Goal: Task Accomplishment & Management: Use online tool/utility

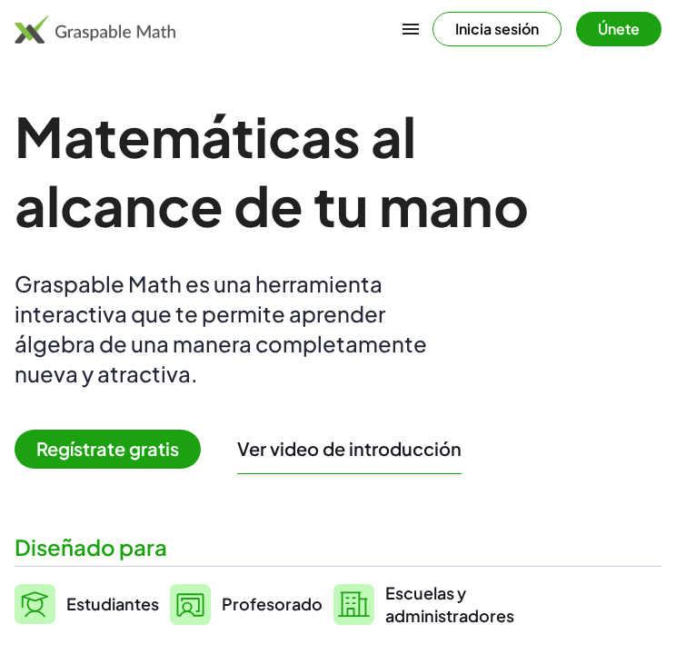
click at [460, 20] on button "Inicia sesión" at bounding box center [497, 29] width 129 height 35
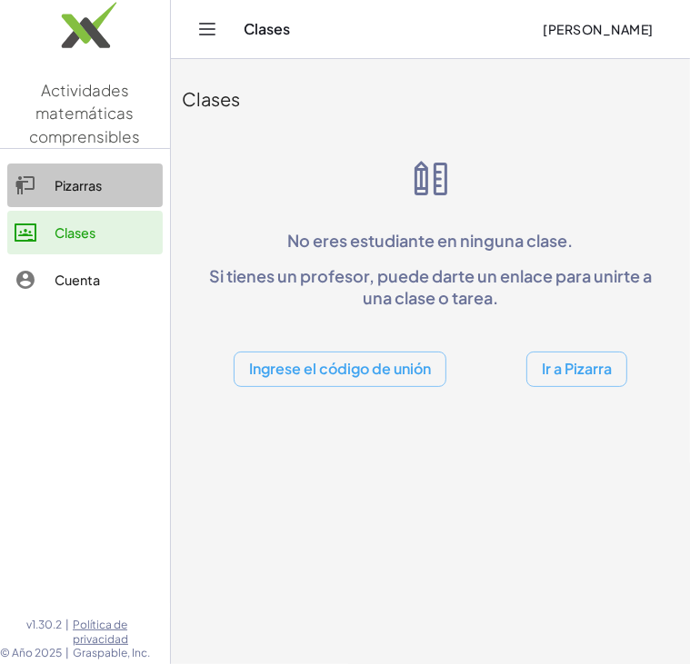
click at [42, 193] on div at bounding box center [35, 185] width 40 height 22
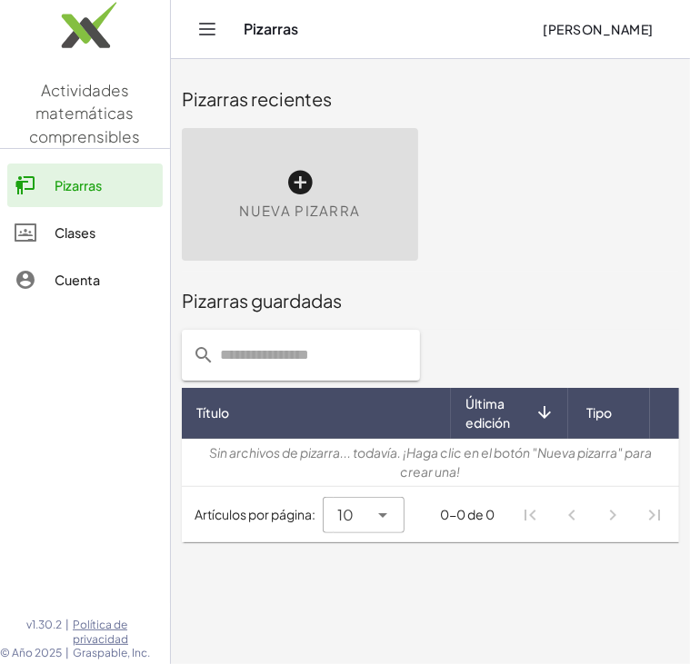
click at [376, 207] on div "Nueva pizarra" at bounding box center [300, 194] width 236 height 133
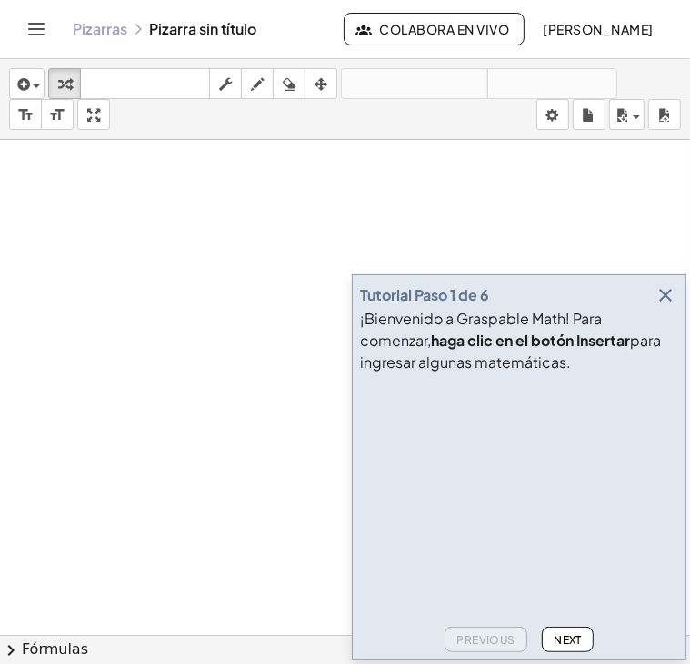
click at [196, 192] on div at bounding box center [345, 635] width 690 height 990
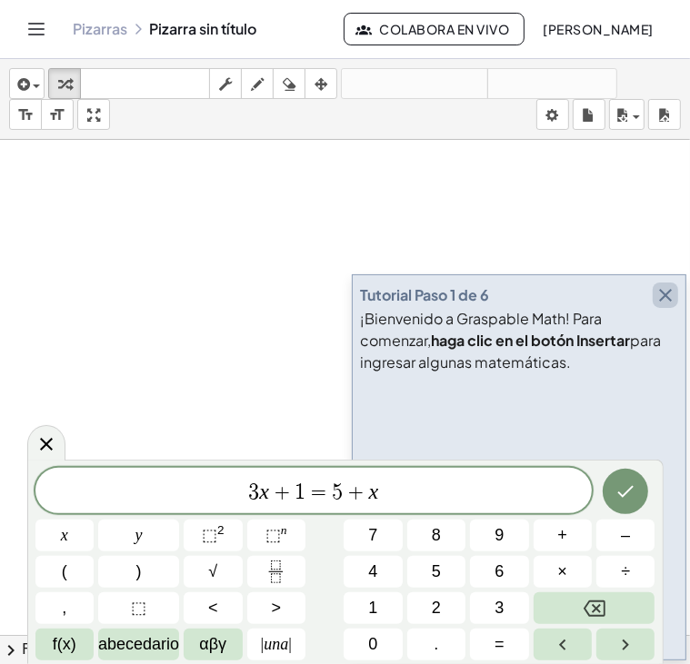
click at [663, 294] on icon "button" at bounding box center [665, 295] width 22 height 22
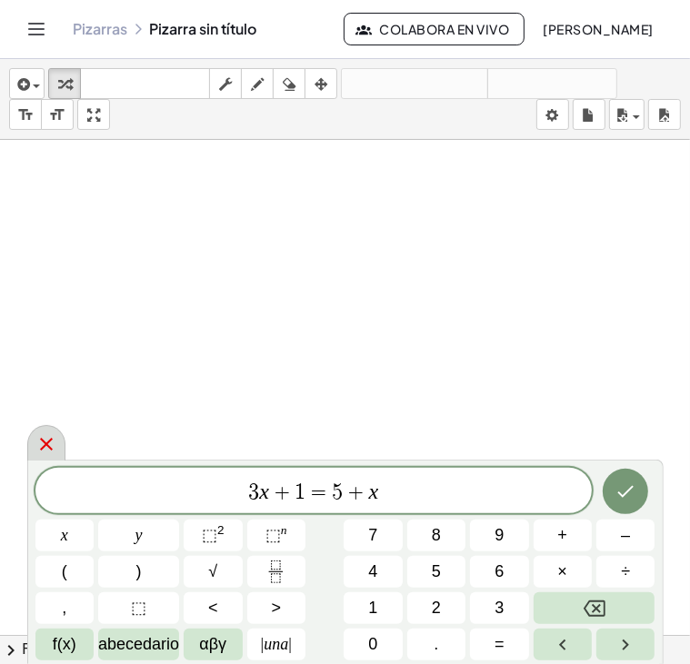
click at [47, 450] on icon at bounding box center [46, 444] width 22 height 22
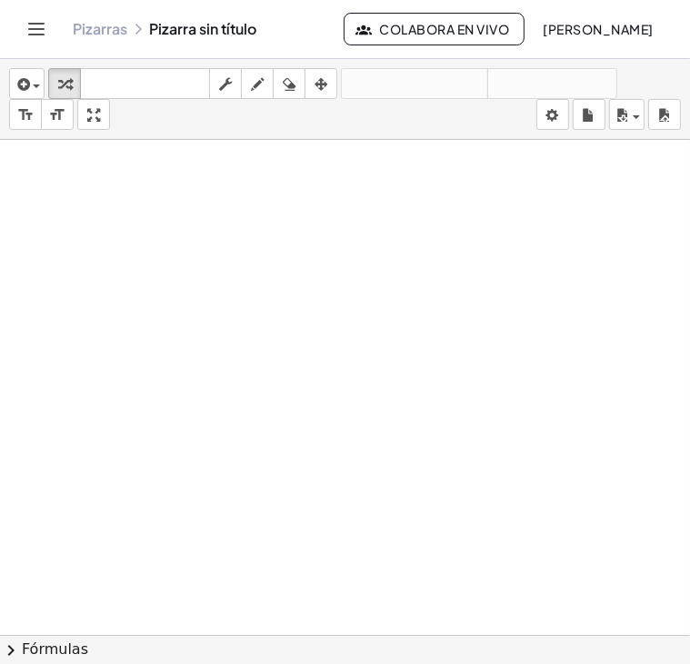
click at [128, 640] on button "chevron_right Fórmulas" at bounding box center [345, 649] width 690 height 29
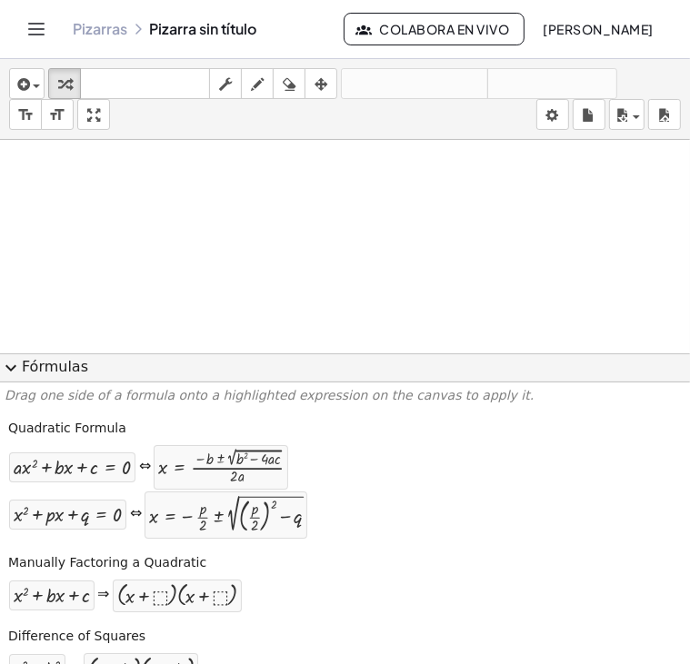
click at [9, 368] on span "expand_more" at bounding box center [11, 368] width 22 height 22
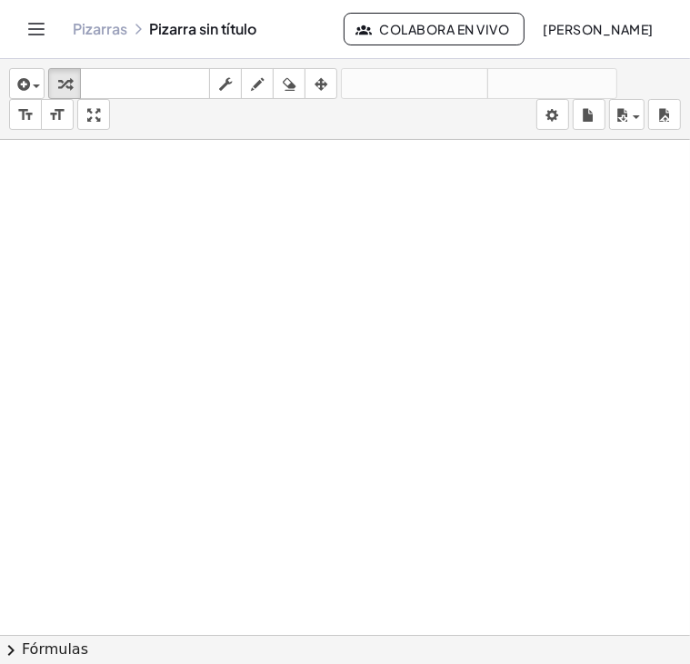
click at [163, 292] on div at bounding box center [345, 635] width 690 height 990
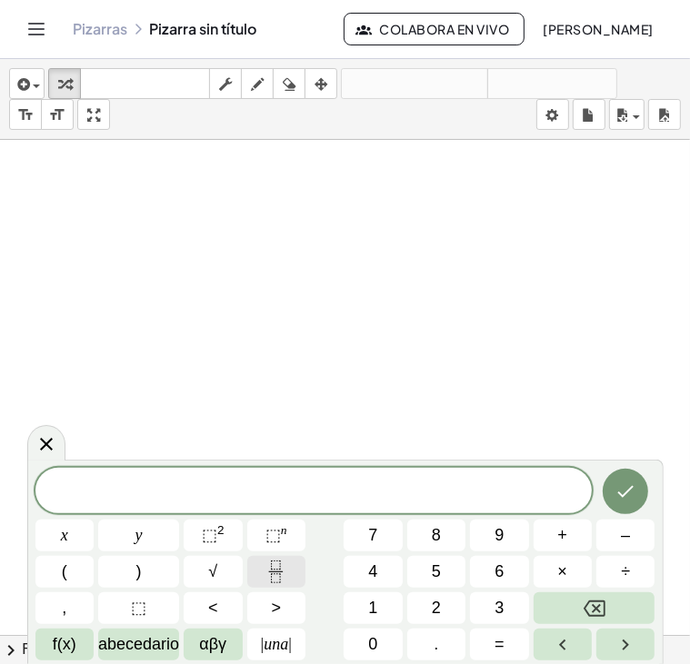
click at [290, 572] on button "Fracción" at bounding box center [276, 572] width 58 height 32
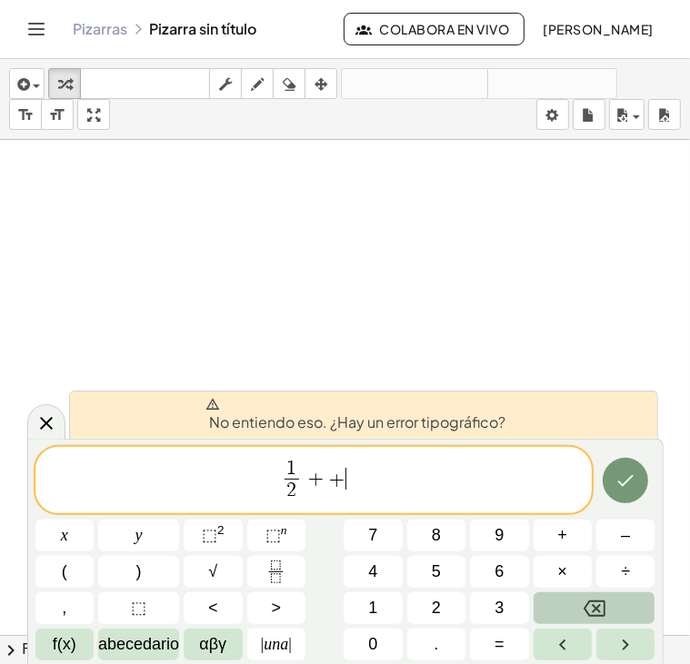
click at [563, 602] on button "Retroceso" at bounding box center [594, 608] width 122 height 32
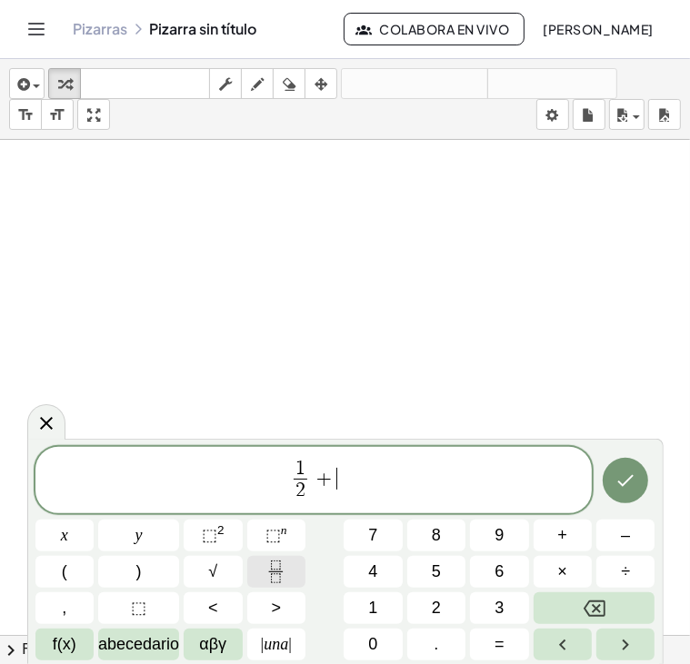
click at [285, 565] on icon "Fracción" at bounding box center [275, 572] width 23 height 23
click at [617, 477] on icon "Hecho" at bounding box center [625, 481] width 22 height 22
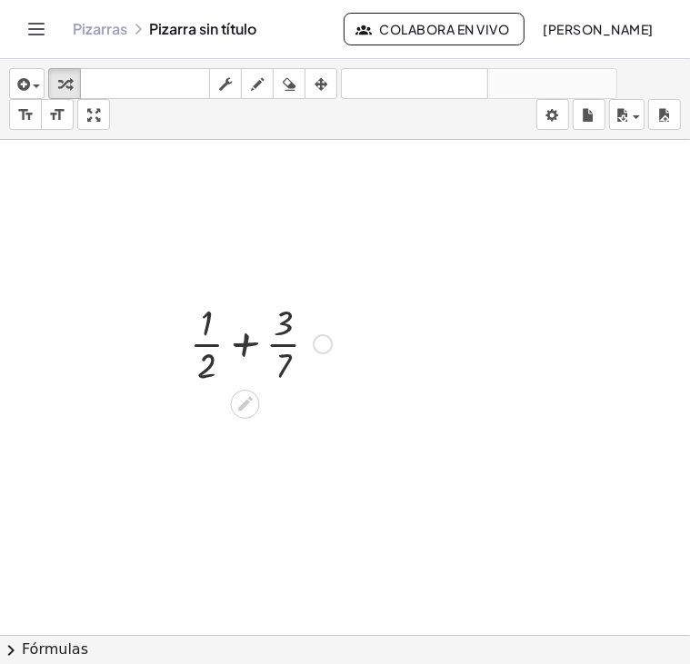
click at [251, 320] on div at bounding box center [261, 342] width 160 height 91
click at [251, 320] on div at bounding box center [260, 342] width 211 height 91
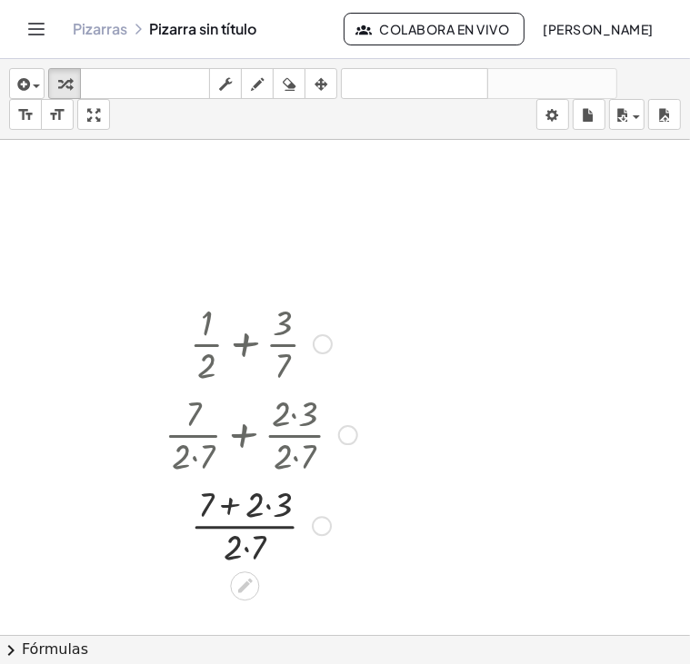
click at [251, 320] on div at bounding box center [260, 342] width 211 height 91
click at [229, 498] on div at bounding box center [260, 524] width 211 height 91
click at [215, 501] on div at bounding box center [260, 524] width 211 height 91
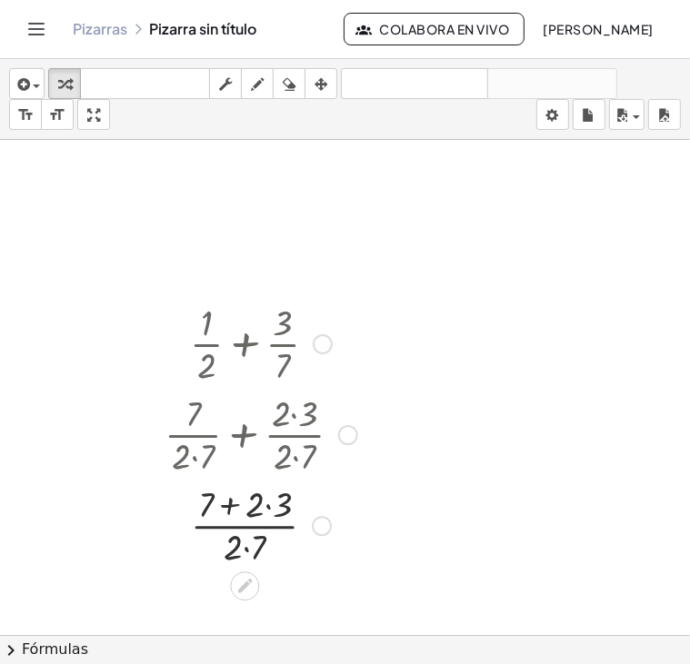
click at [229, 550] on div at bounding box center [260, 524] width 211 height 91
click at [247, 545] on div at bounding box center [260, 524] width 211 height 91
click at [247, 545] on icon at bounding box center [244, 545] width 19 height 19
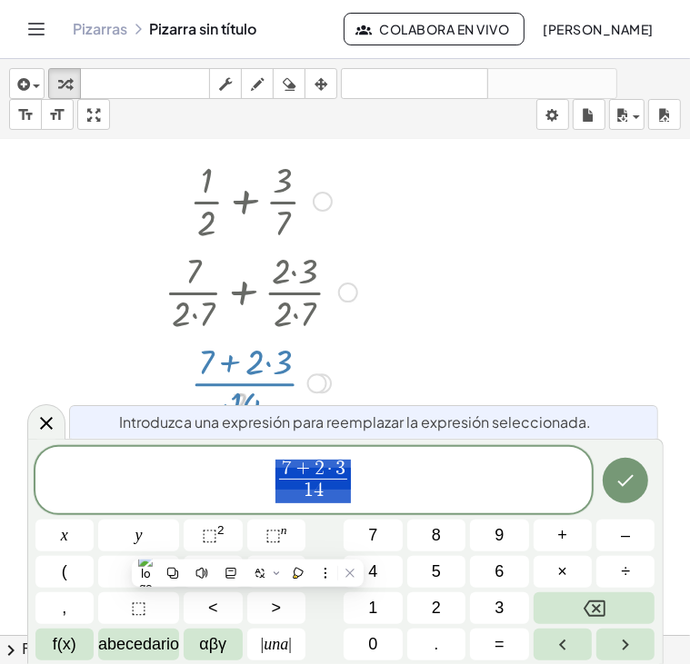
scroll to position [144, 0]
drag, startPoint x: 247, startPoint y: 545, endPoint x: 404, endPoint y: 307, distance: 285.3
click at [404, 307] on div at bounding box center [345, 491] width 690 height 990
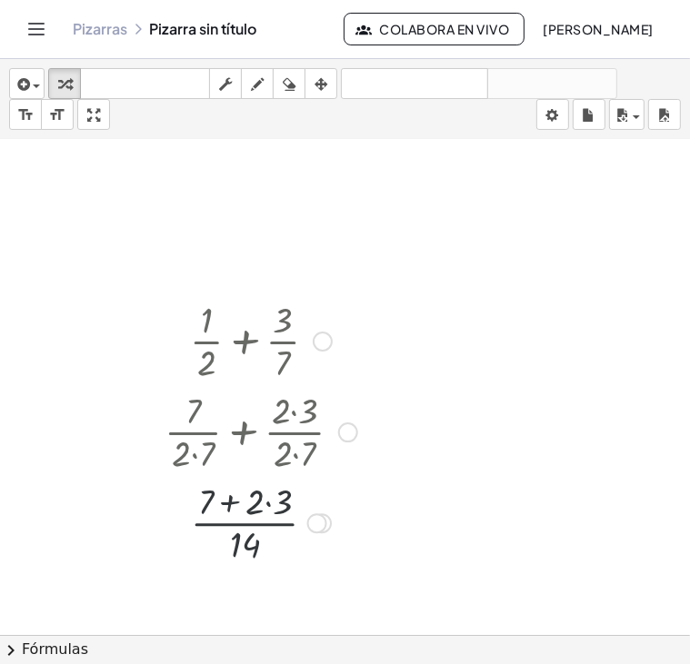
scroll to position [0, 0]
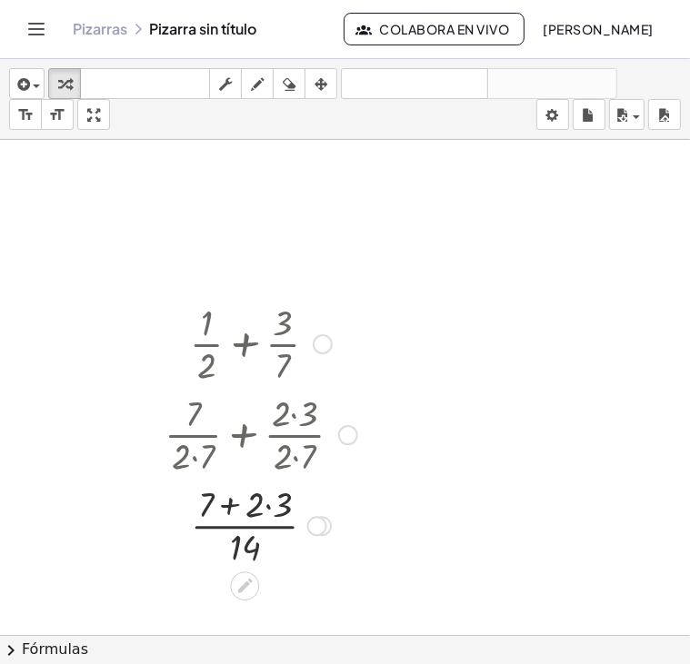
click at [244, 531] on div at bounding box center [260, 524] width 211 height 91
click at [262, 493] on div at bounding box center [260, 524] width 211 height 91
click at [275, 495] on div at bounding box center [260, 524] width 211 height 91
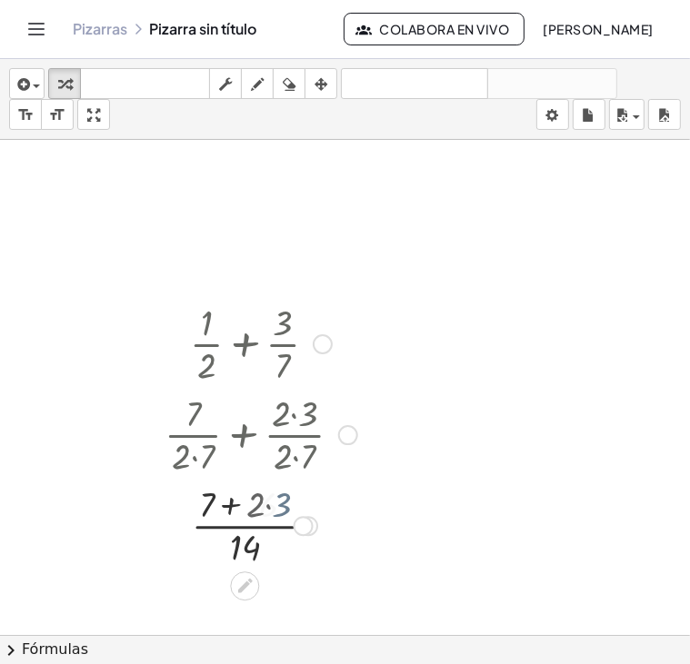
click at [275, 495] on div at bounding box center [260, 524] width 211 height 91
click at [298, 407] on div at bounding box center [260, 433] width 211 height 91
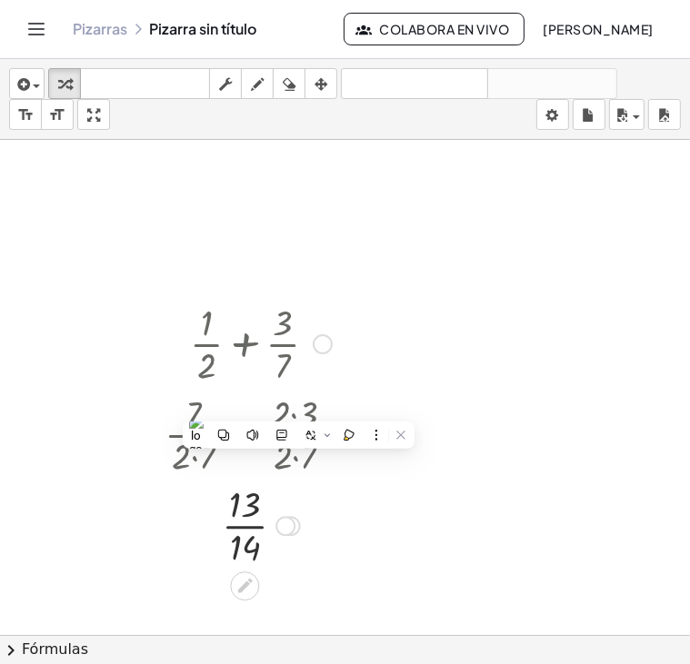
click at [298, 407] on div at bounding box center [260, 433] width 211 height 91
click at [296, 406] on div at bounding box center [260, 433] width 211 height 91
click at [337, 524] on div at bounding box center [260, 524] width 211 height 91
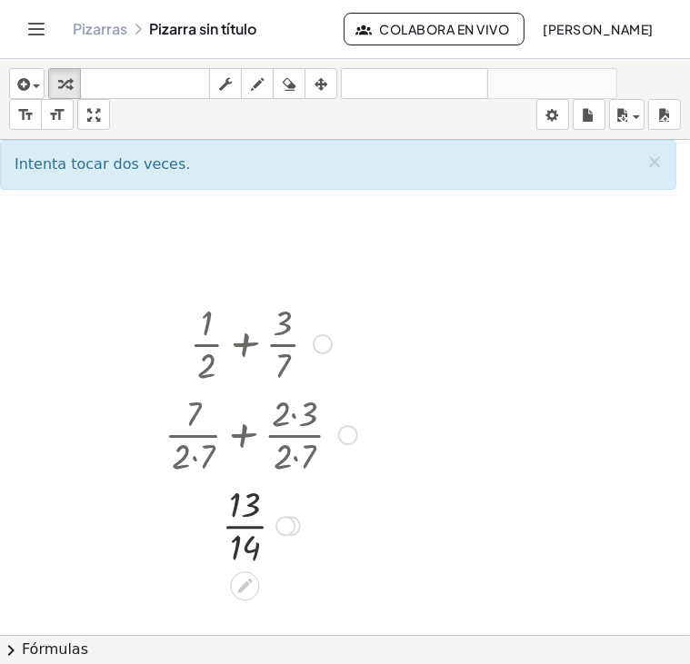
click at [239, 588] on icon at bounding box center [245, 586] width 15 height 15
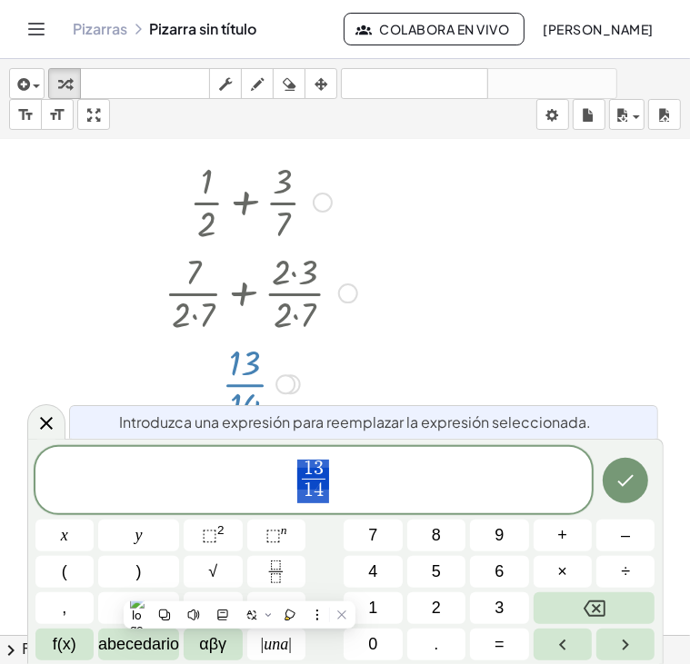
scroll to position [144, 0]
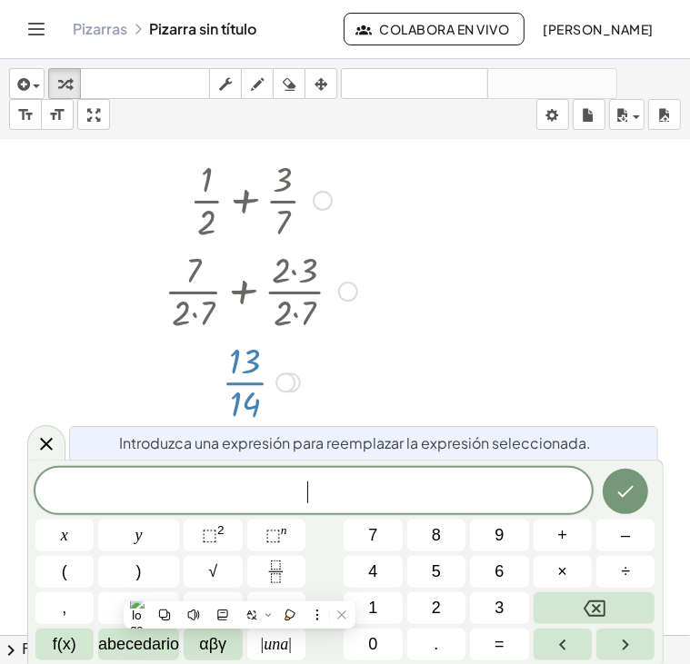
click at [511, 380] on div at bounding box center [345, 491] width 690 height 990
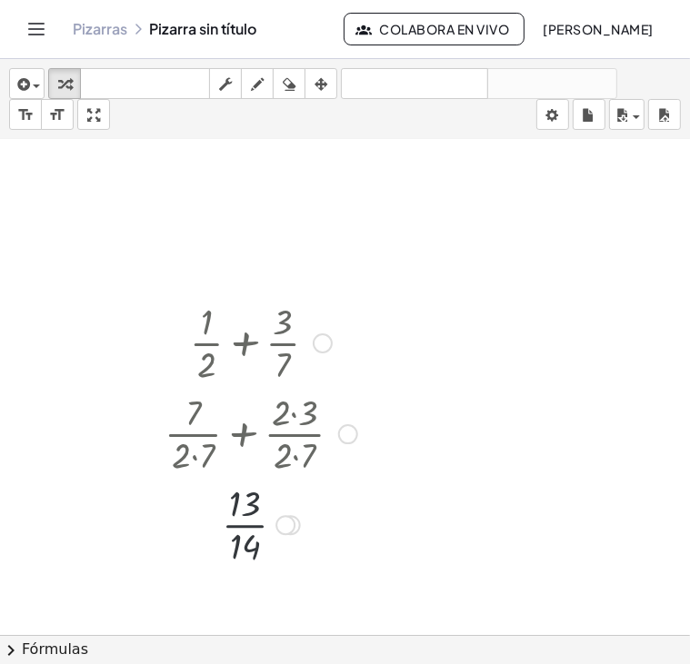
scroll to position [0, 0]
click at [206, 350] on div at bounding box center [260, 342] width 211 height 91
drag, startPoint x: 206, startPoint y: 350, endPoint x: 208, endPoint y: 372, distance: 21.9
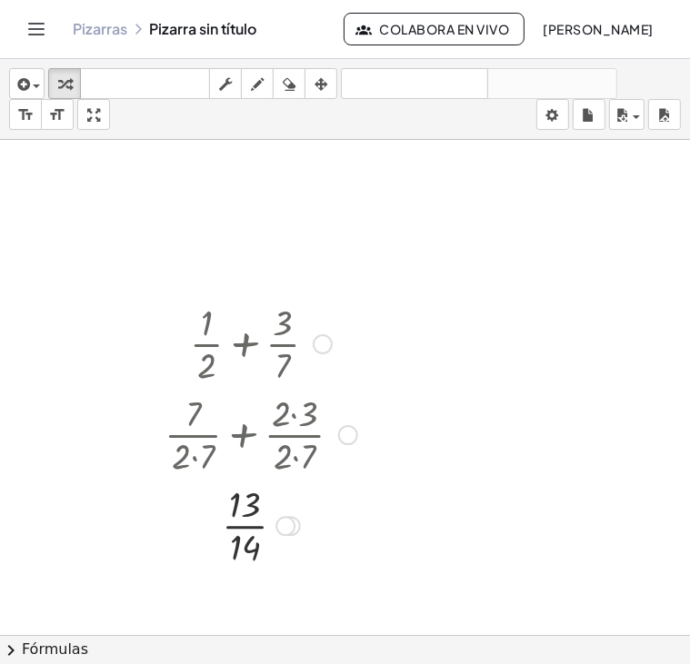
click at [208, 372] on div at bounding box center [260, 342] width 211 height 91
click at [329, 345] on div at bounding box center [323, 344] width 20 height 20
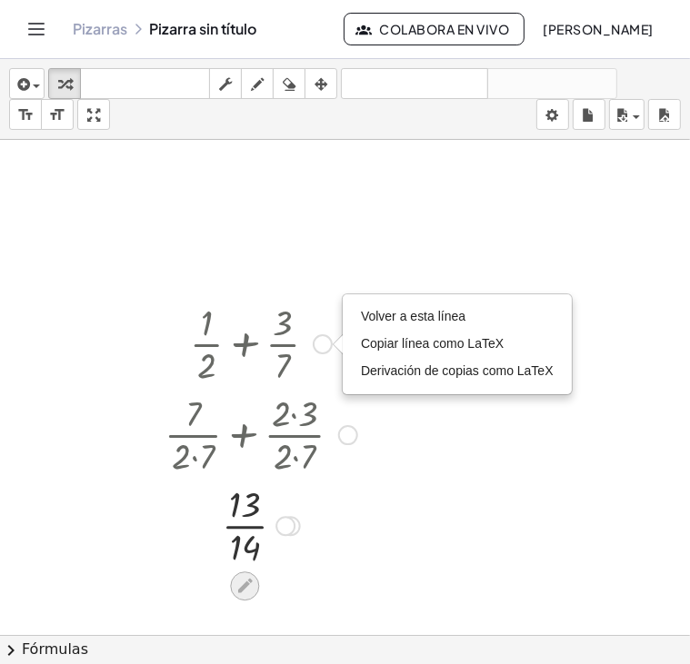
click at [233, 585] on div at bounding box center [244, 586] width 29 height 29
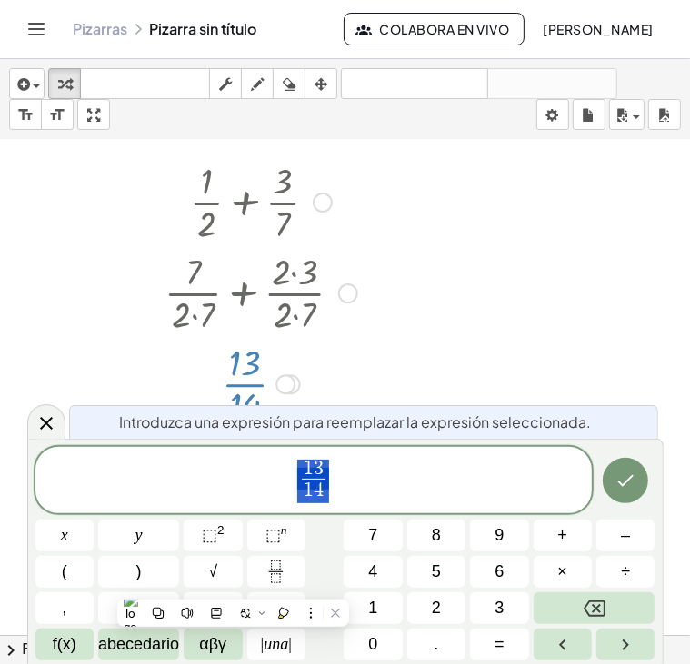
scroll to position [144, 0]
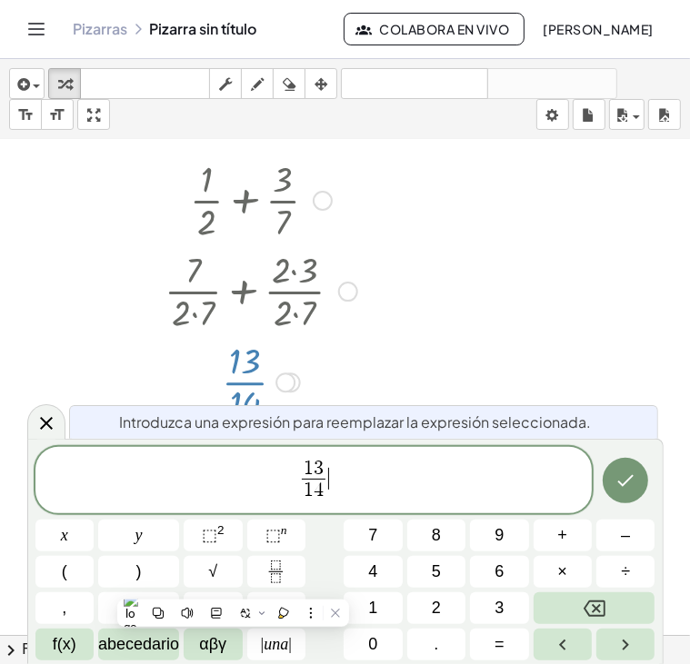
click at [416, 505] on div "1 3 1 4 ​ ​" at bounding box center [313, 480] width 557 height 67
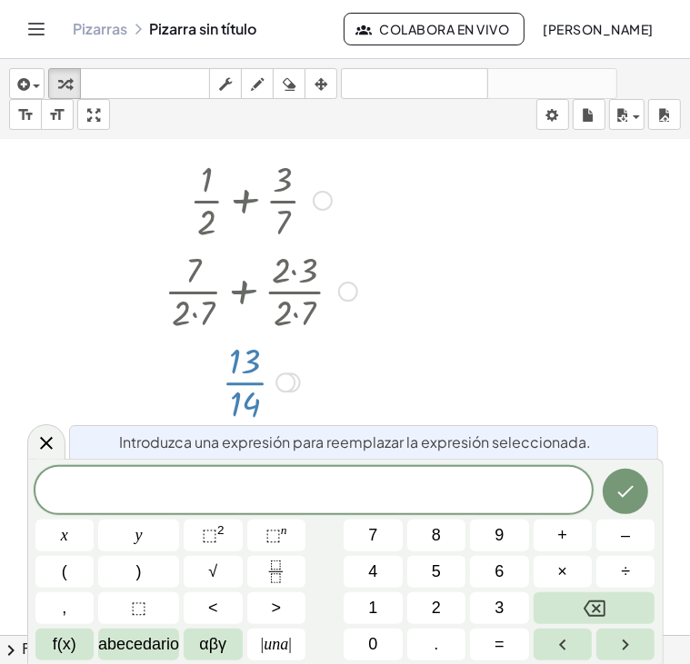
click at [153, 433] on span "Introduzca una expresión para reemplazar la expresión seleccionada." at bounding box center [356, 443] width 472 height 22
click at [224, 194] on div at bounding box center [260, 199] width 211 height 91
drag, startPoint x: 224, startPoint y: 194, endPoint x: 49, endPoint y: 428, distance: 292.8
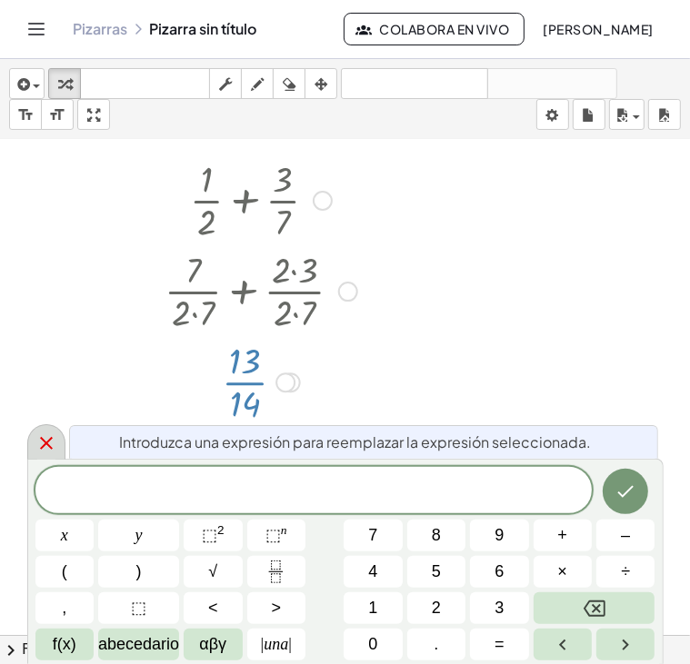
click at [49, 428] on div at bounding box center [46, 441] width 38 height 35
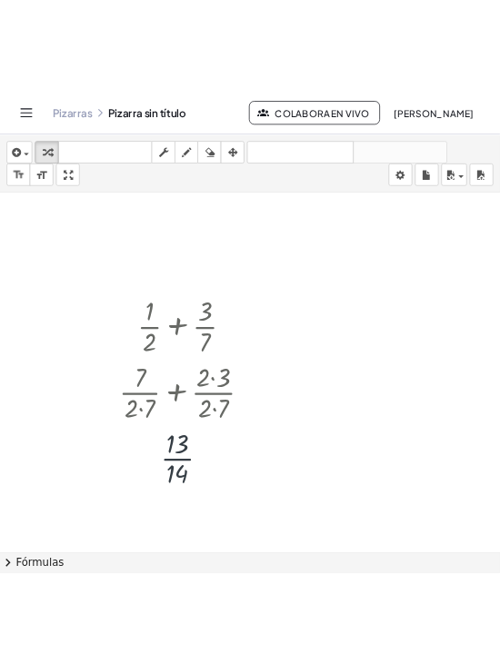
scroll to position [0, 0]
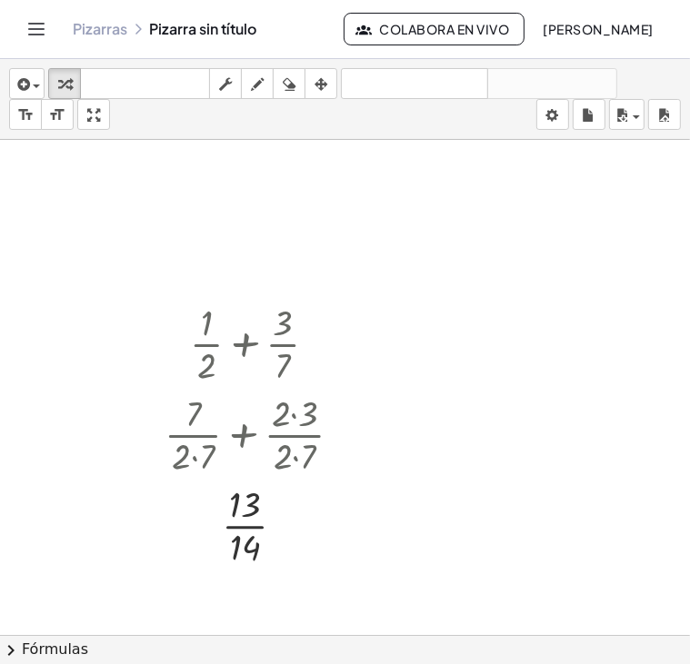
drag, startPoint x: 422, startPoint y: 340, endPoint x: 238, endPoint y: 133, distance: 276.8
click at [238, 133] on div "insertar select one: Math Expression Function Text Youtube Video Graphing Geome…" at bounding box center [345, 361] width 690 height 605
click at [284, 74] on icon "button" at bounding box center [289, 85] width 13 height 22
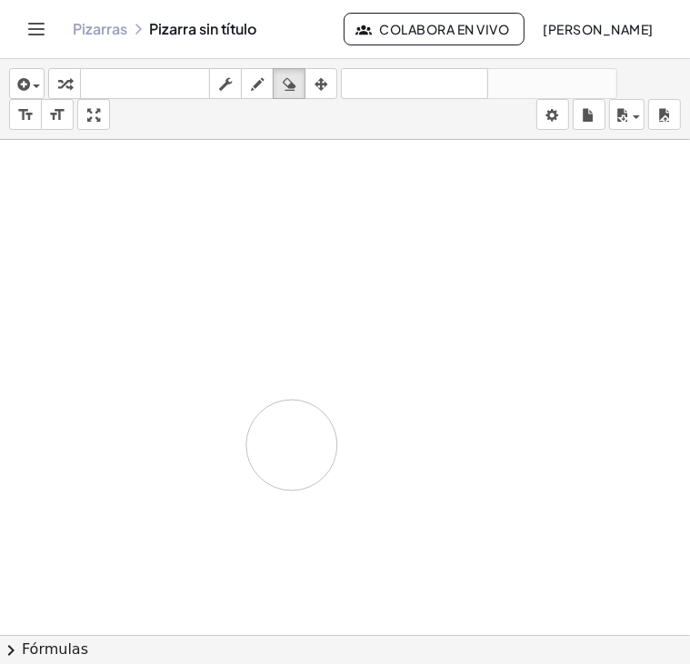
drag, startPoint x: 219, startPoint y: 273, endPoint x: 249, endPoint y: 242, distance: 43.1
click at [249, 242] on div at bounding box center [345, 635] width 690 height 990
drag, startPoint x: 250, startPoint y: 365, endPoint x: 206, endPoint y: 312, distance: 69.1
click at [206, 312] on div at bounding box center [345, 635] width 690 height 990
drag, startPoint x: 206, startPoint y: 312, endPoint x: 121, endPoint y: 224, distance: 122.7
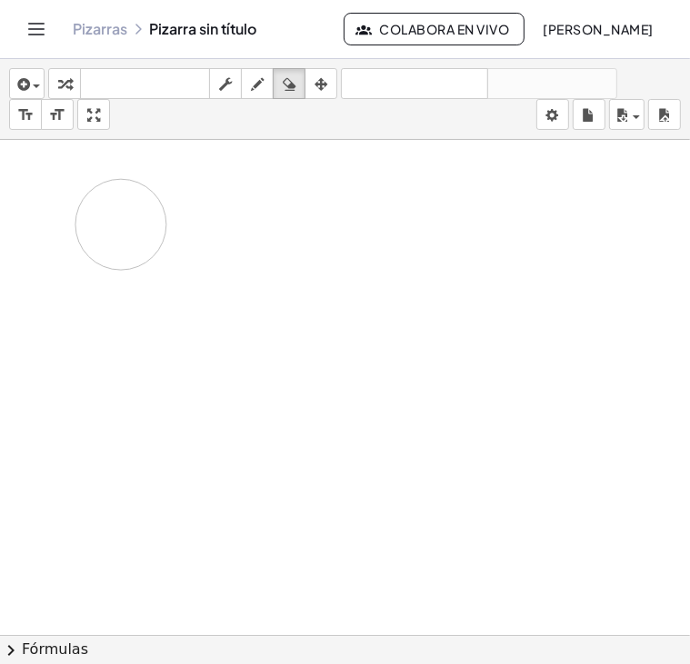
click at [121, 224] on div at bounding box center [345, 635] width 690 height 990
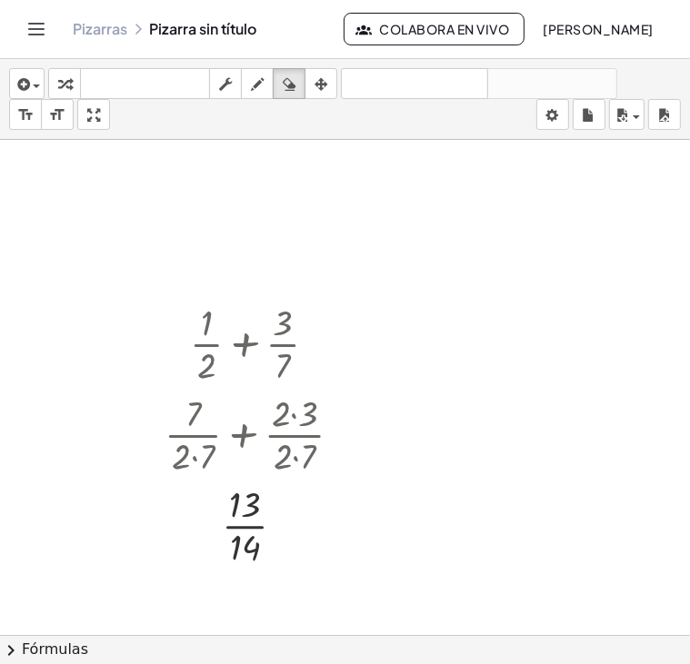
click at [121, 224] on div at bounding box center [345, 635] width 690 height 990
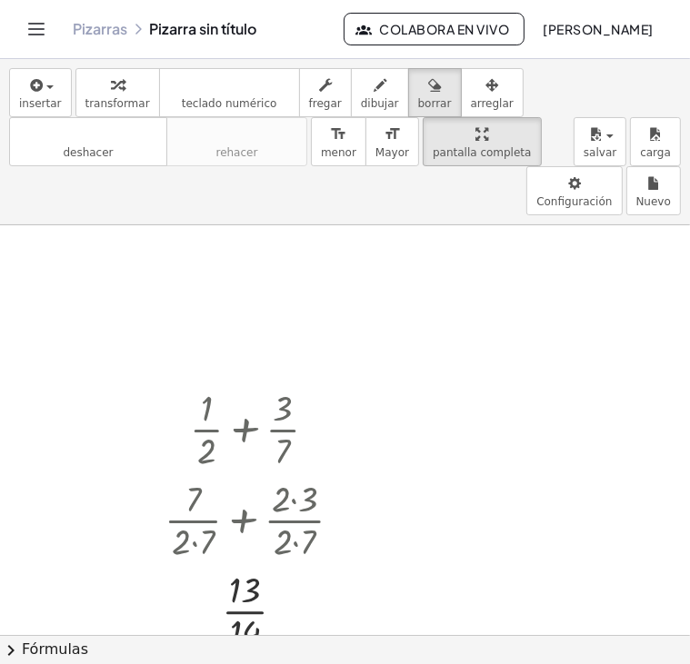
drag, startPoint x: 80, startPoint y: 119, endPoint x: 781, endPoint y: 193, distance: 705.4
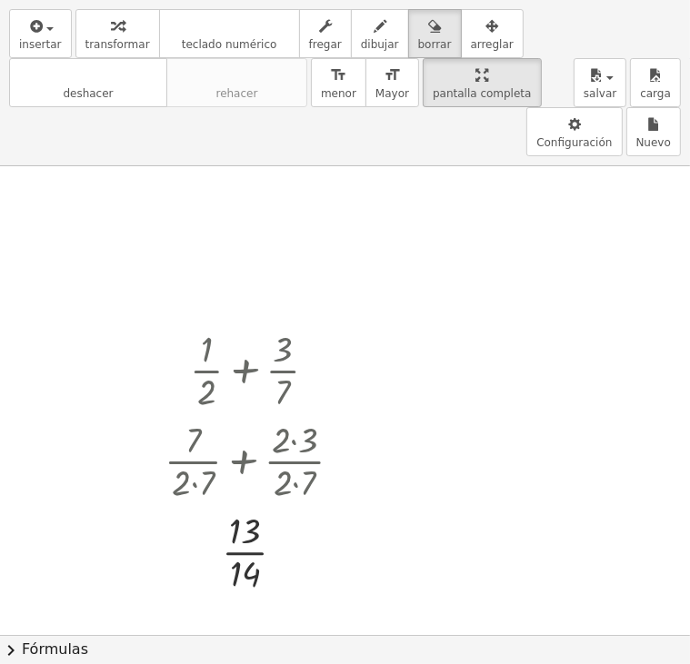
click at [689, 193] on div "insertar select one: Math Expression Function Text Youtube Video Graphing Geome…" at bounding box center [345, 332] width 690 height 664
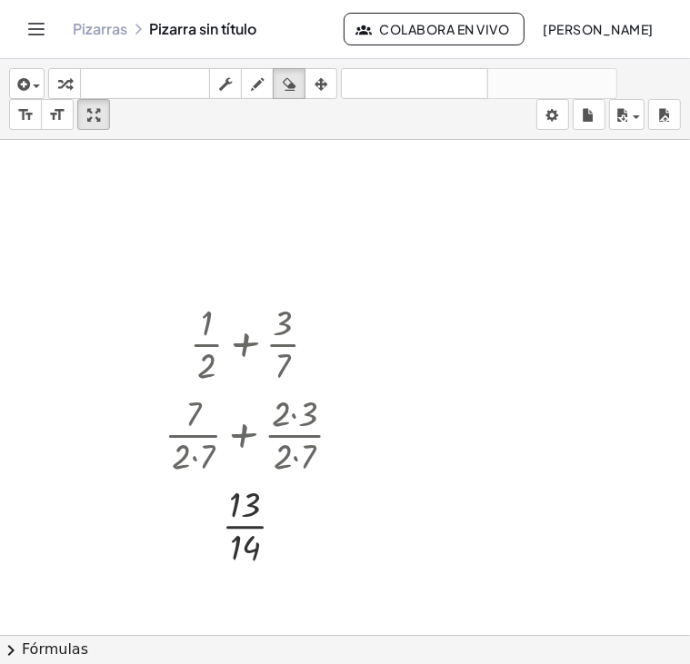
click at [120, 25] on link "Pizarras" at bounding box center [100, 29] width 55 height 18
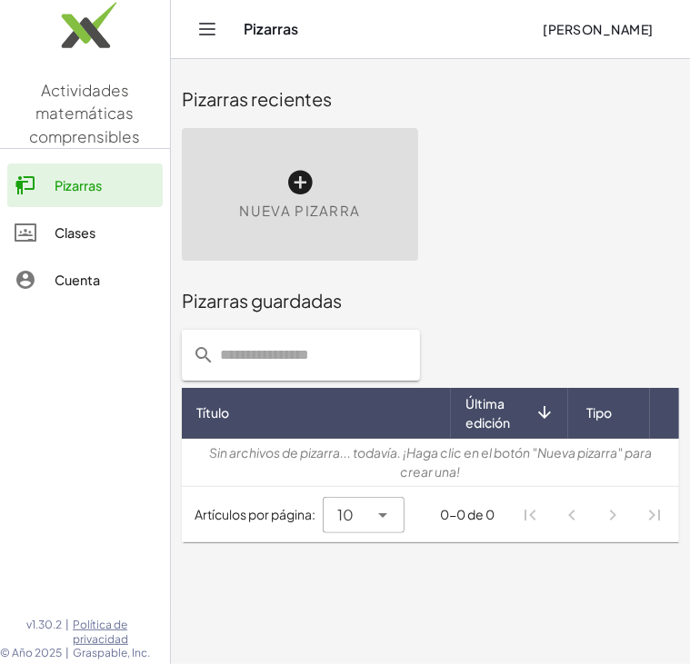
click at [287, 149] on div "Nueva pizarra" at bounding box center [300, 194] width 236 height 133
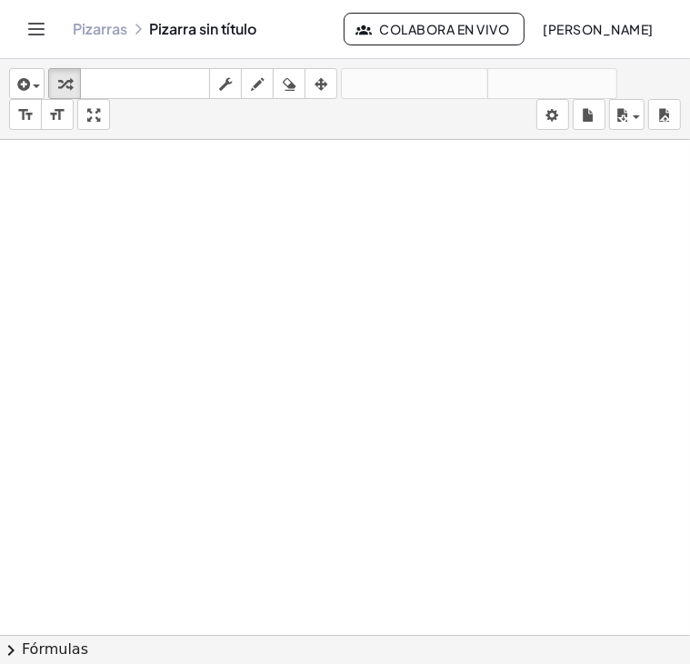
click at [280, 337] on div at bounding box center [345, 635] width 690 height 990
drag, startPoint x: 284, startPoint y: 397, endPoint x: 509, endPoint y: 559, distance: 277.4
click at [509, 559] on div at bounding box center [345, 635] width 690 height 990
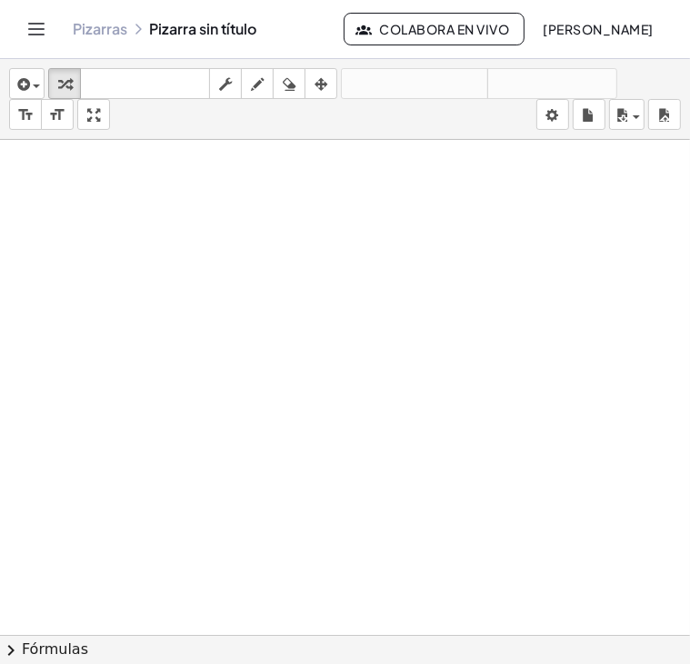
click at [293, 523] on div at bounding box center [345, 635] width 690 height 990
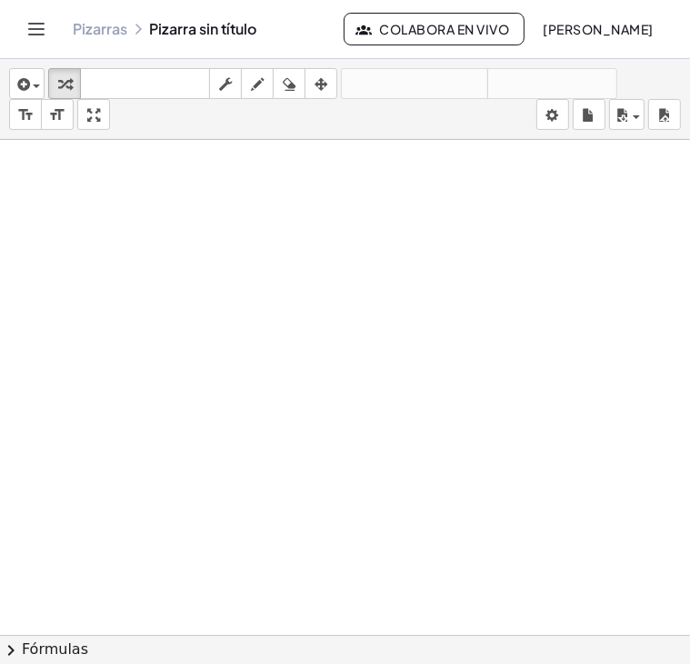
click at [307, 549] on div at bounding box center [345, 635] width 690 height 990
click at [287, 503] on div at bounding box center [345, 635] width 690 height 990
drag, startPoint x: 287, startPoint y: 503, endPoint x: 178, endPoint y: 261, distance: 265.2
click at [178, 261] on div at bounding box center [345, 635] width 690 height 990
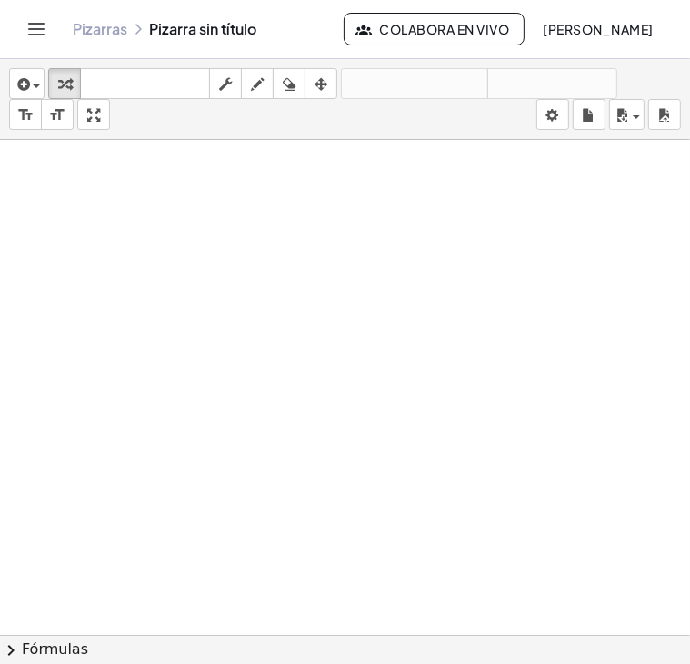
click at [178, 261] on div at bounding box center [345, 635] width 690 height 990
drag, startPoint x: 0, startPoint y: 285, endPoint x: -10, endPoint y: 288, distance: 10.4
click at [0, 288] on html "Actividades matemáticas comprensibles Pizarras Clases Cuenta v1.30.2 | Política…" at bounding box center [345, 332] width 690 height 664
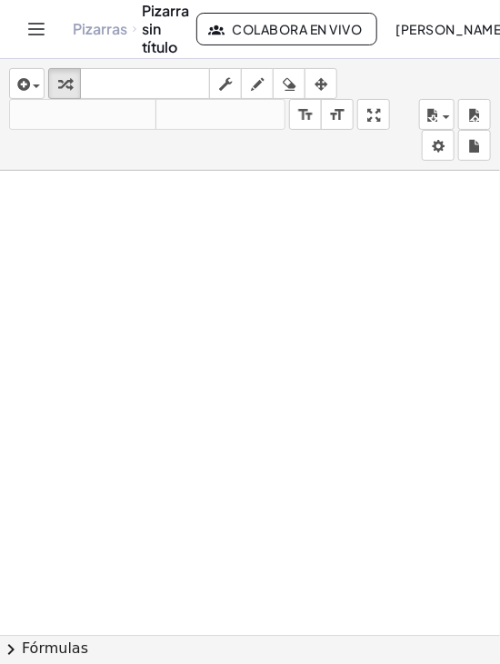
click at [295, 158] on div "insertar select one: Math Expression Function Text Youtube Video Graphing Geome…" at bounding box center [250, 115] width 500 height 112
click at [254, 266] on div at bounding box center [250, 635] width 500 height 929
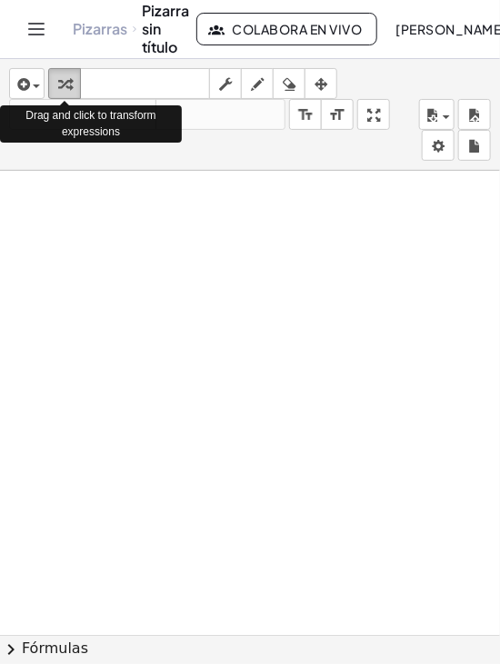
click at [65, 74] on icon "button" at bounding box center [64, 85] width 13 height 22
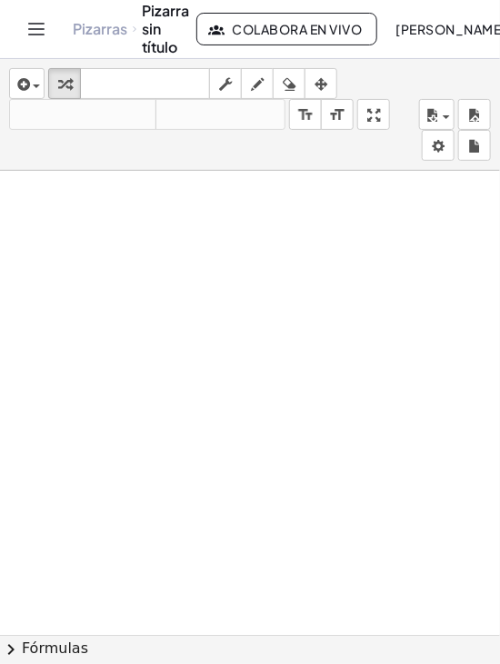
click at [134, 333] on div at bounding box center [250, 635] width 500 height 929
click at [134, 342] on div at bounding box center [250, 635] width 500 height 929
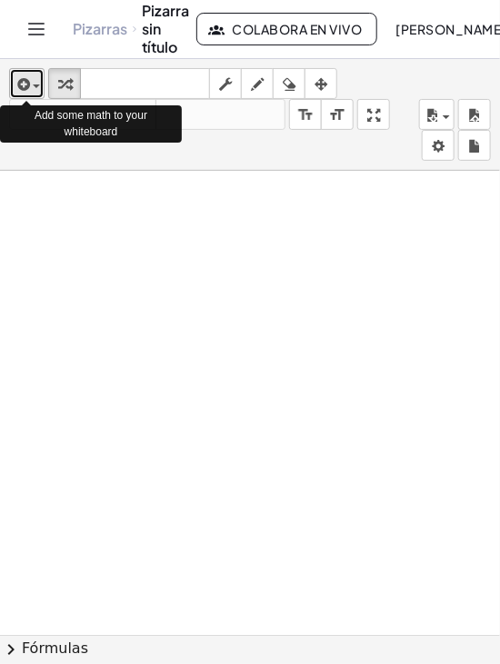
click at [33, 85] on span "button" at bounding box center [36, 87] width 7 height 4
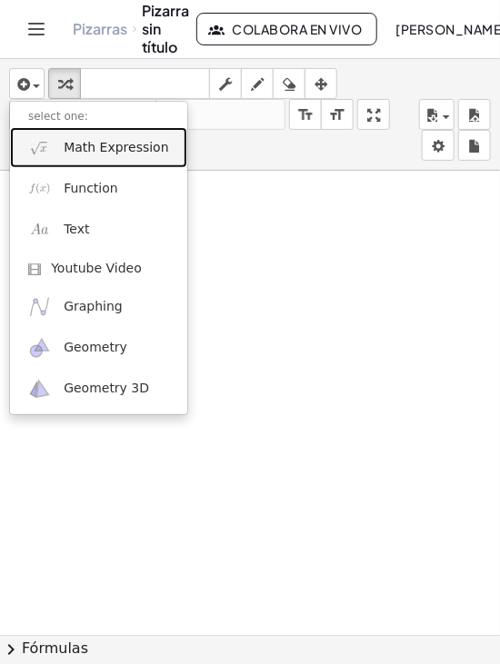
click at [88, 152] on span "Math Expression" at bounding box center [116, 148] width 105 height 18
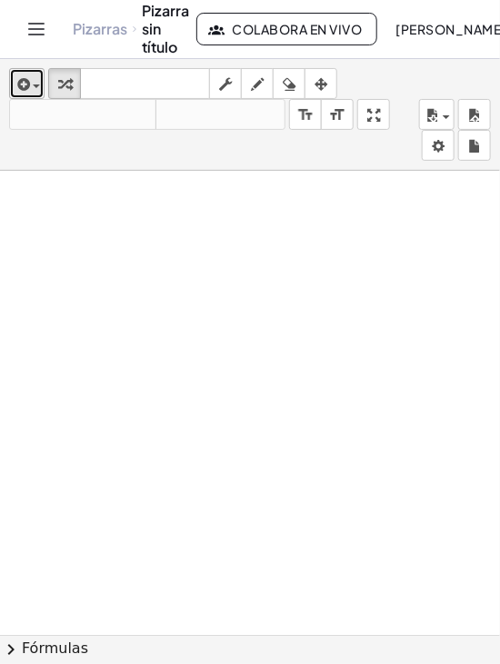
click at [17, 78] on icon "button" at bounding box center [22, 85] width 16 height 22
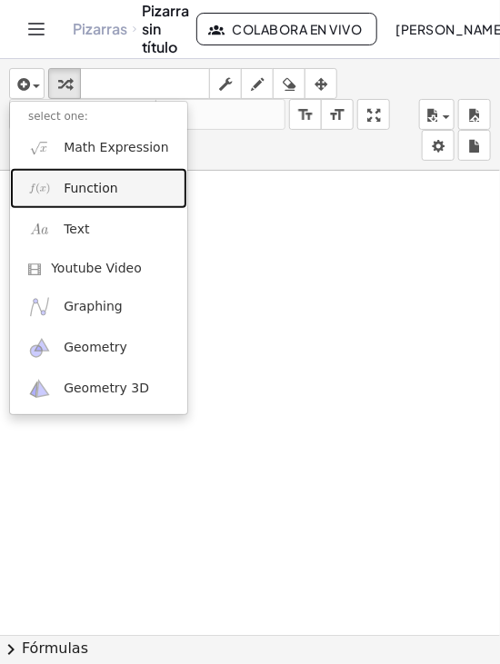
click at [50, 173] on link "Function" at bounding box center [98, 188] width 177 height 41
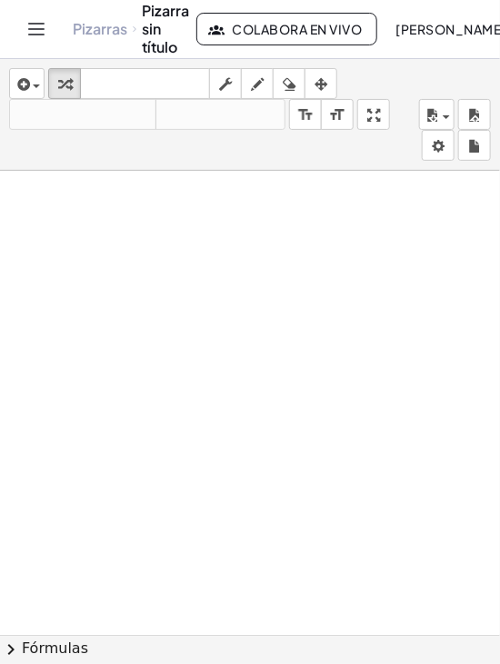
click at [105, 241] on div at bounding box center [250, 635] width 500 height 929
click at [39, 93] on div "button" at bounding box center [27, 84] width 26 height 22
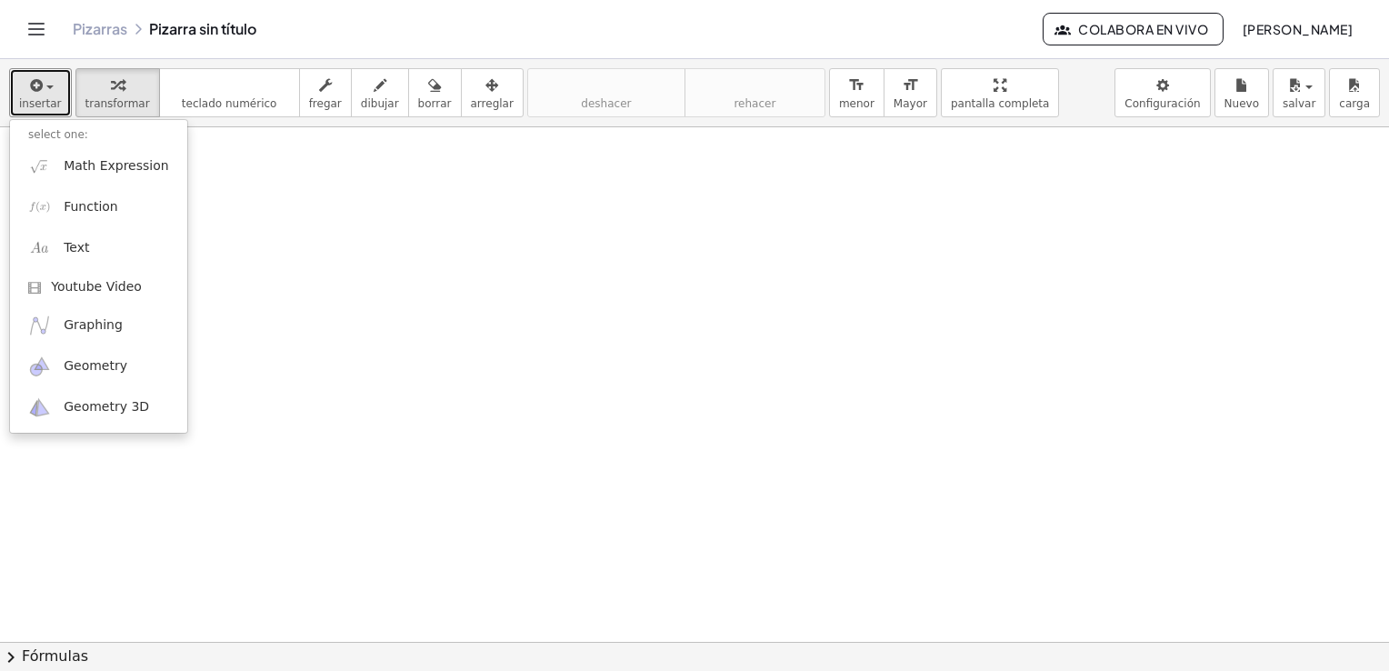
click at [521, 395] on div at bounding box center [694, 641] width 1389 height 1029
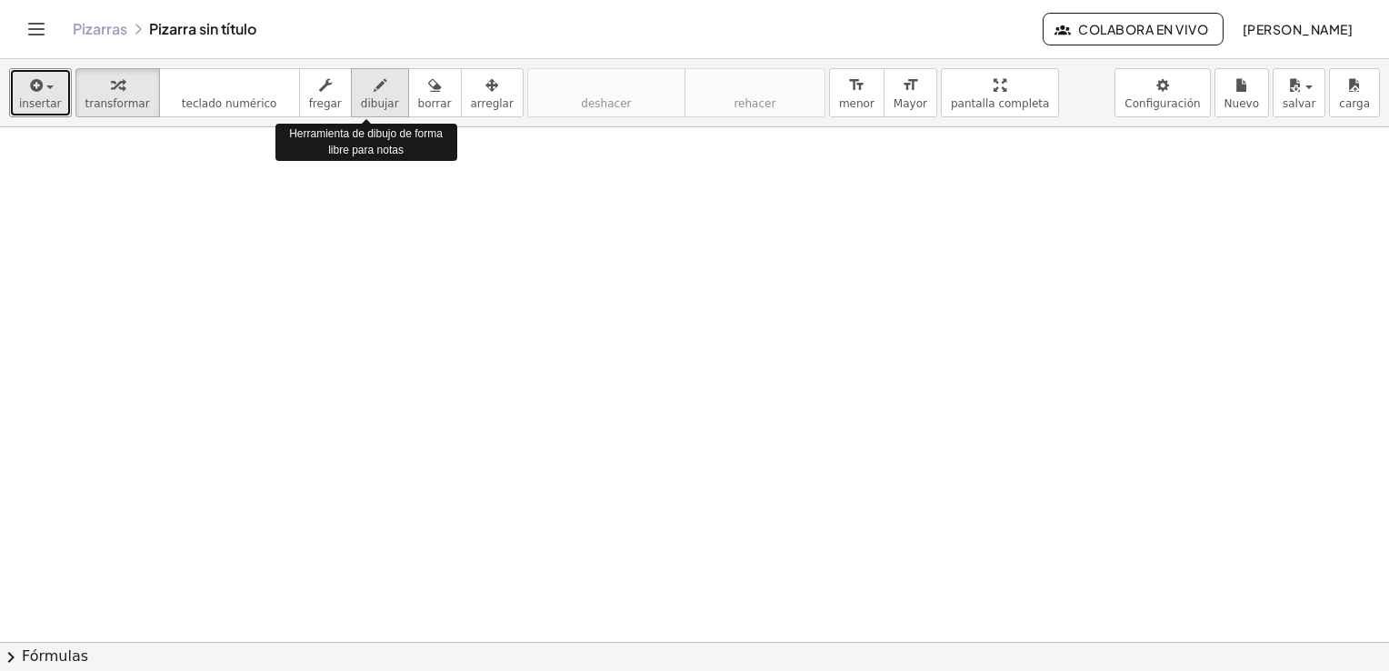
click at [370, 113] on button "dibujar" at bounding box center [380, 92] width 58 height 49
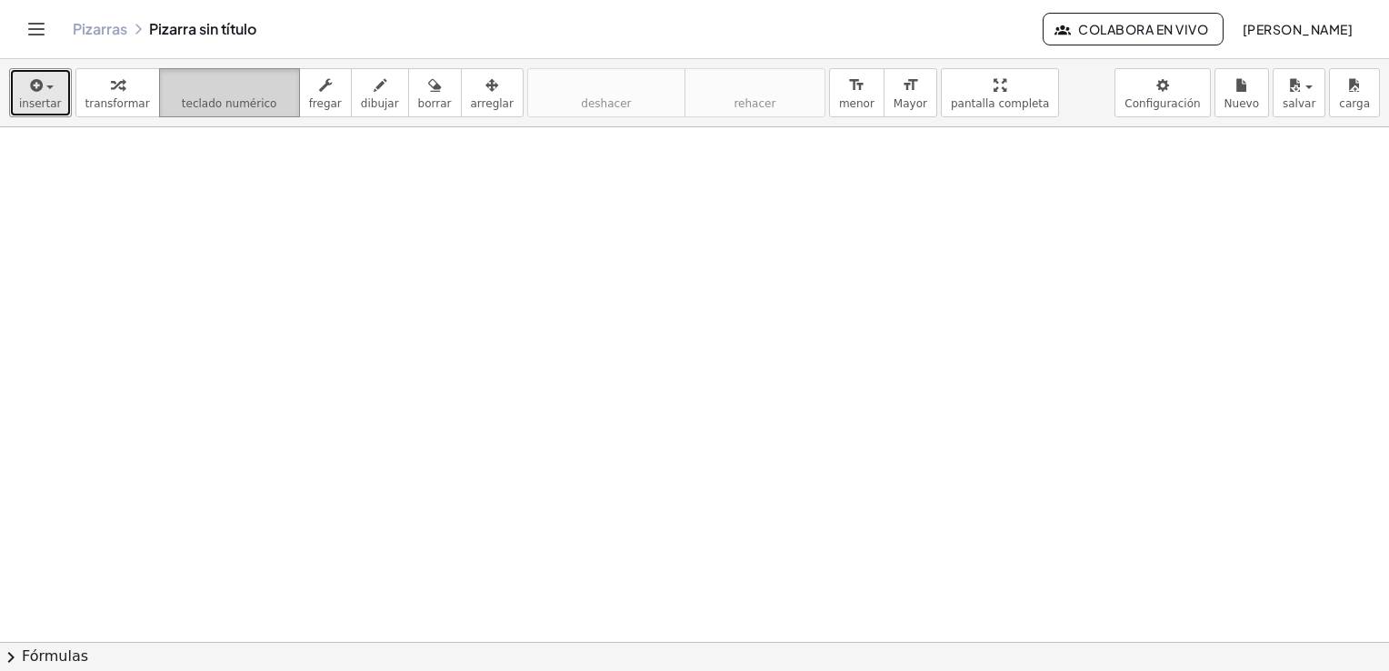
click at [196, 98] on span "teclado numérico" at bounding box center [229, 103] width 95 height 13
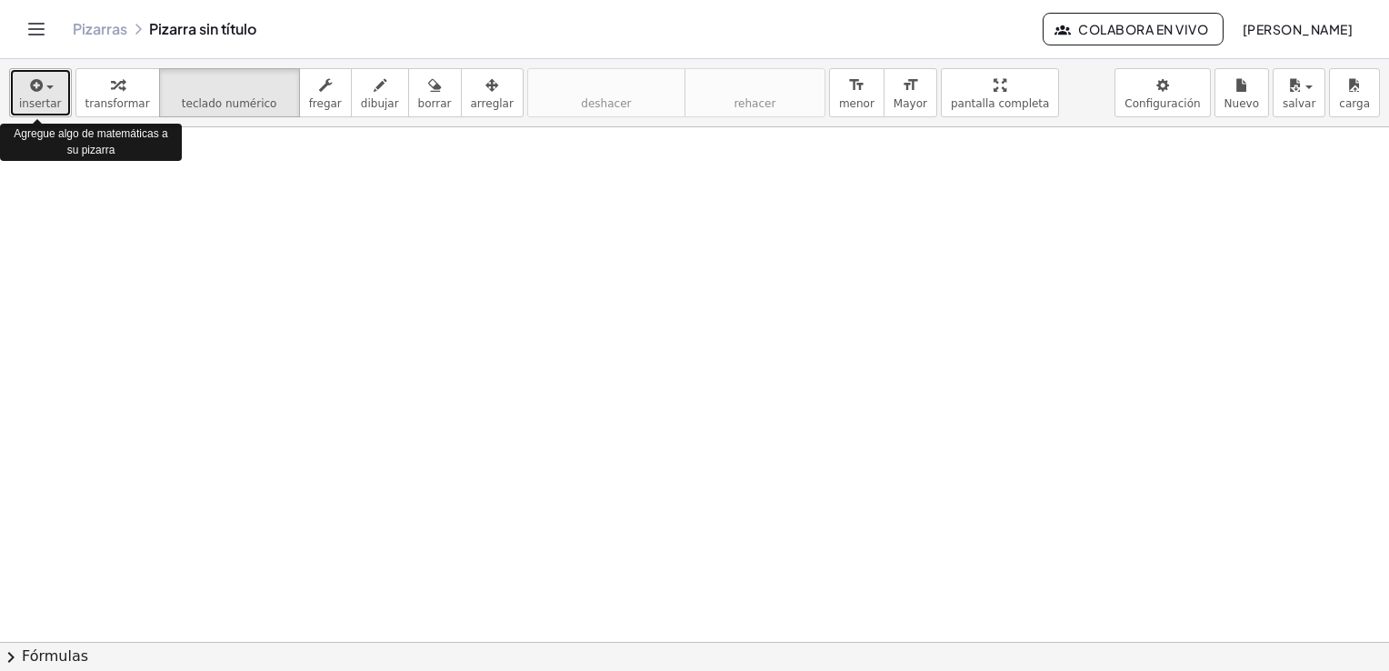
click at [59, 81] on button "insertar" at bounding box center [40, 92] width 63 height 49
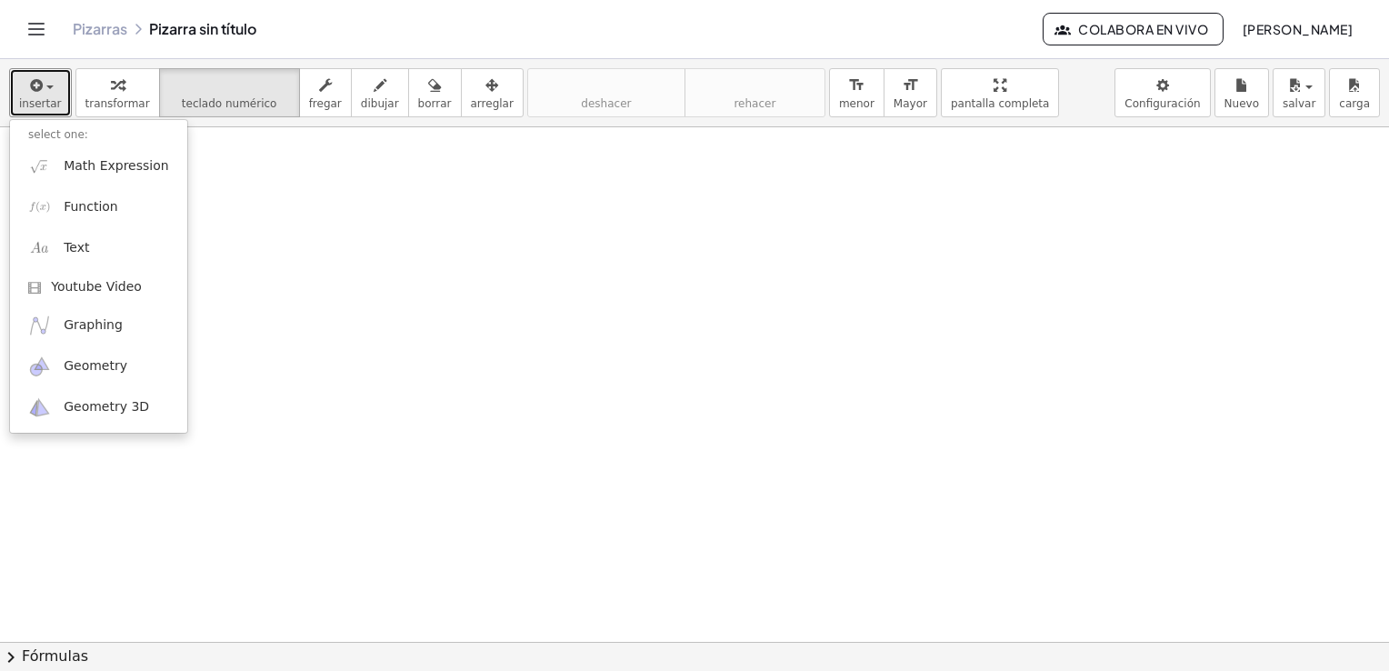
click at [361, 308] on div at bounding box center [694, 641] width 1389 height 1029
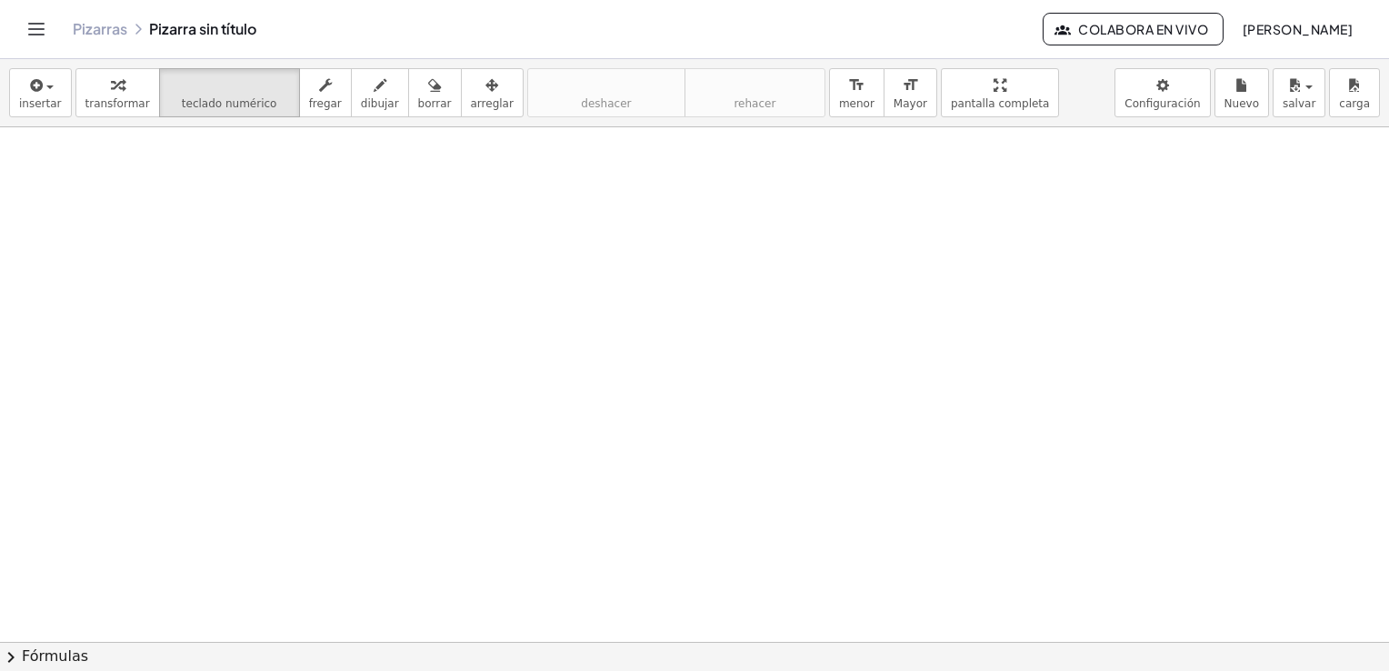
click at [208, 66] on div "insertar select one: Math Expression Function Text Youtube Video Graphing Geome…" at bounding box center [694, 93] width 1389 height 68
drag, startPoint x: 208, startPoint y: 66, endPoint x: 102, endPoint y: 35, distance: 111.0
click at [102, 35] on link "Pizarras" at bounding box center [100, 29] width 55 height 18
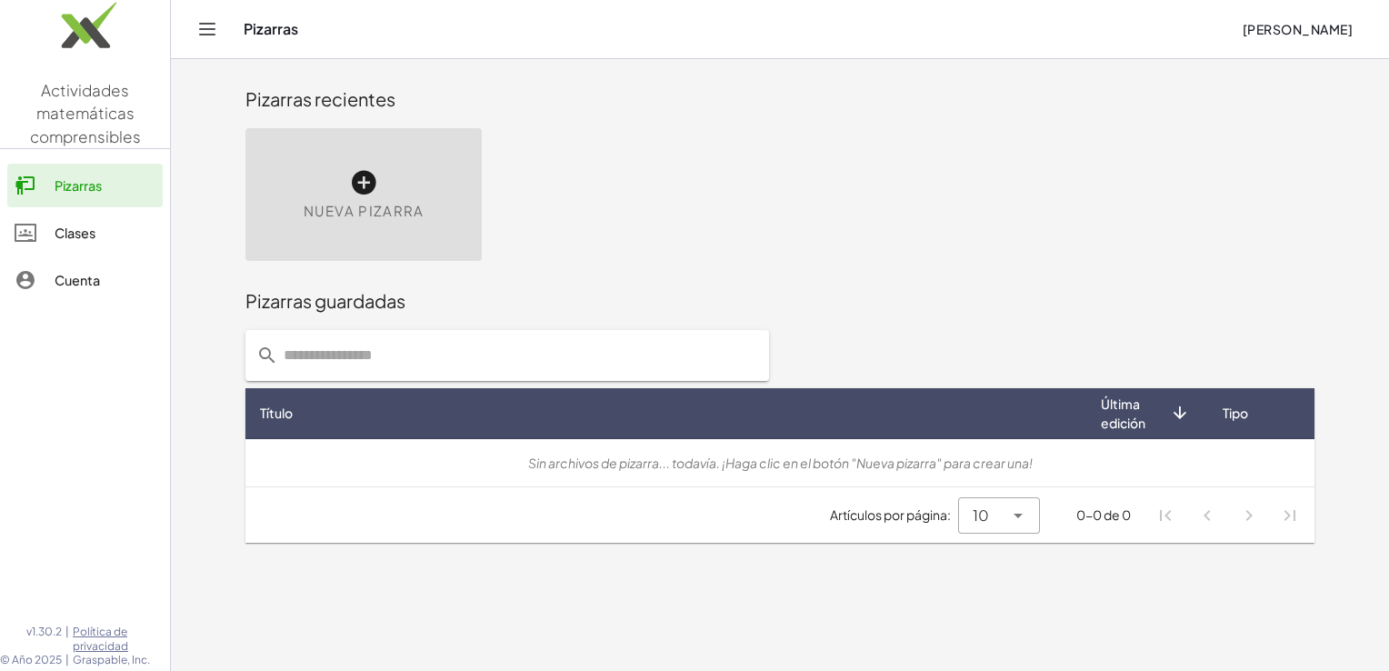
click at [334, 223] on div "Nueva pizarra" at bounding box center [363, 194] width 236 height 133
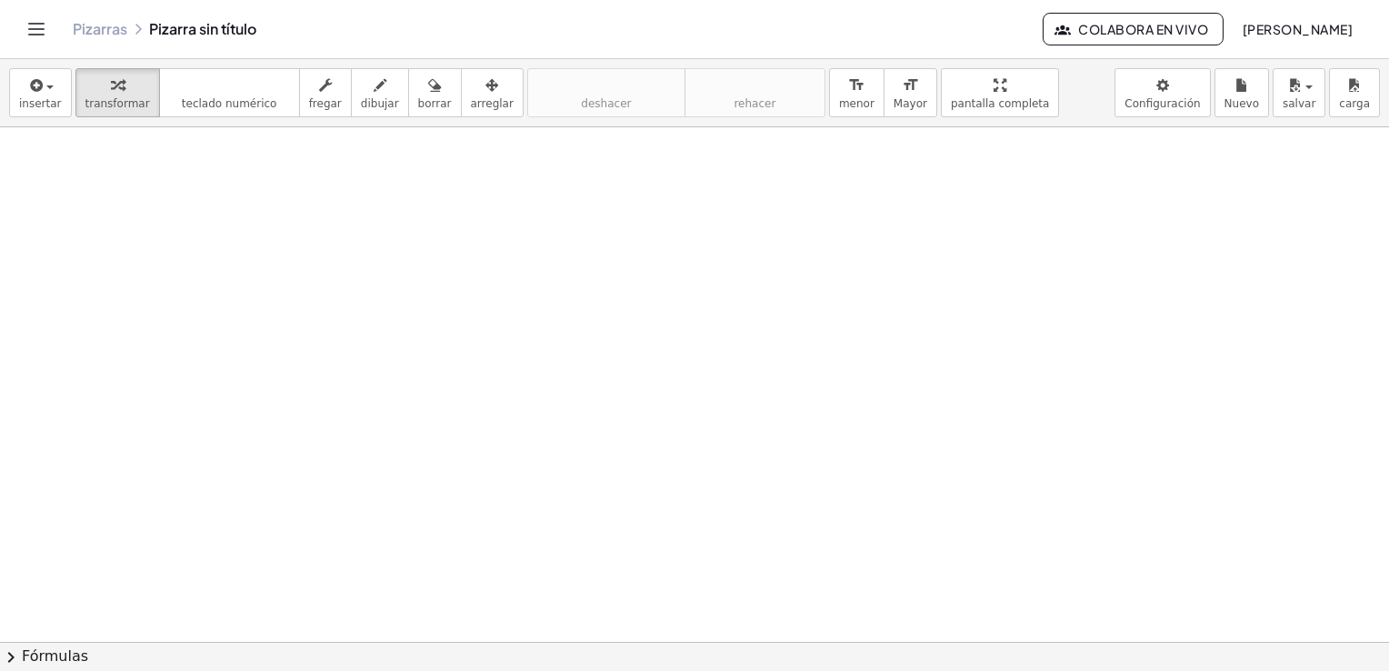
click at [334, 223] on div at bounding box center [694, 642] width 1389 height 1030
click at [204, 87] on icon "teclado" at bounding box center [229, 86] width 121 height 22
click at [331, 241] on div at bounding box center [694, 642] width 1389 height 1030
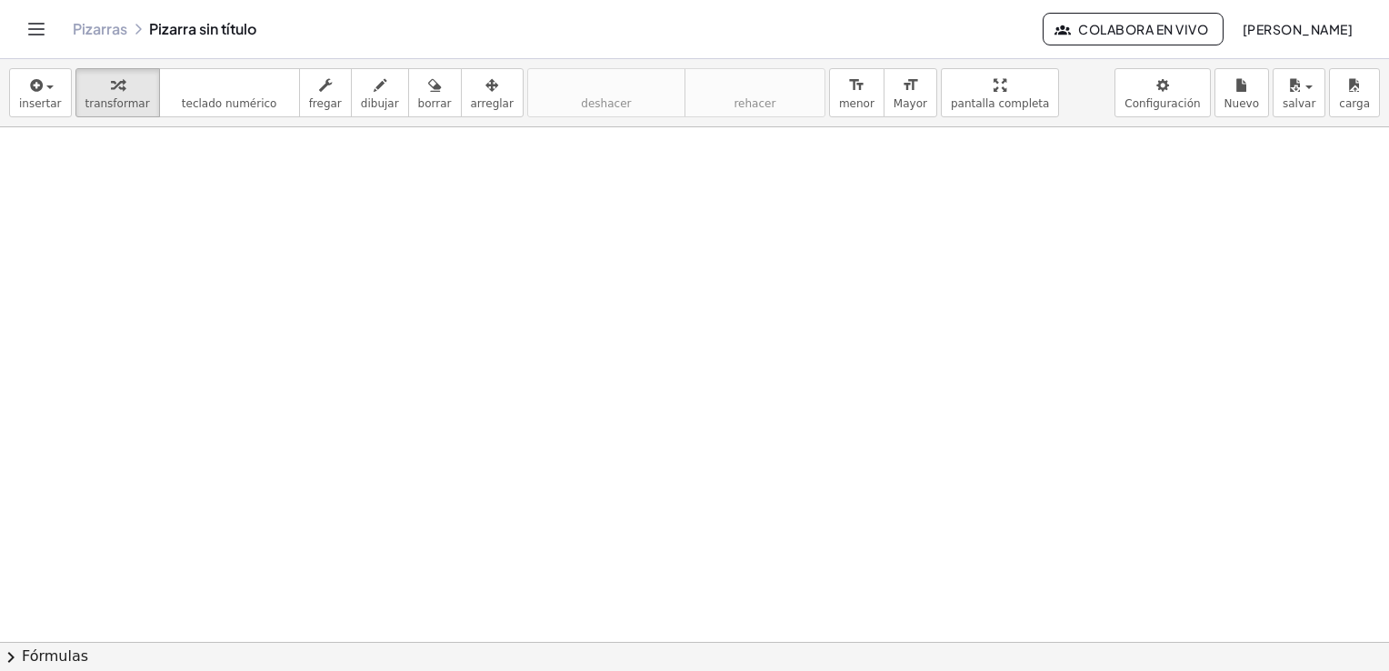
click at [331, 241] on div at bounding box center [694, 192] width 1389 height 1030
click at [689, 652] on button "chevron_right Fórmulas" at bounding box center [694, 656] width 1389 height 29
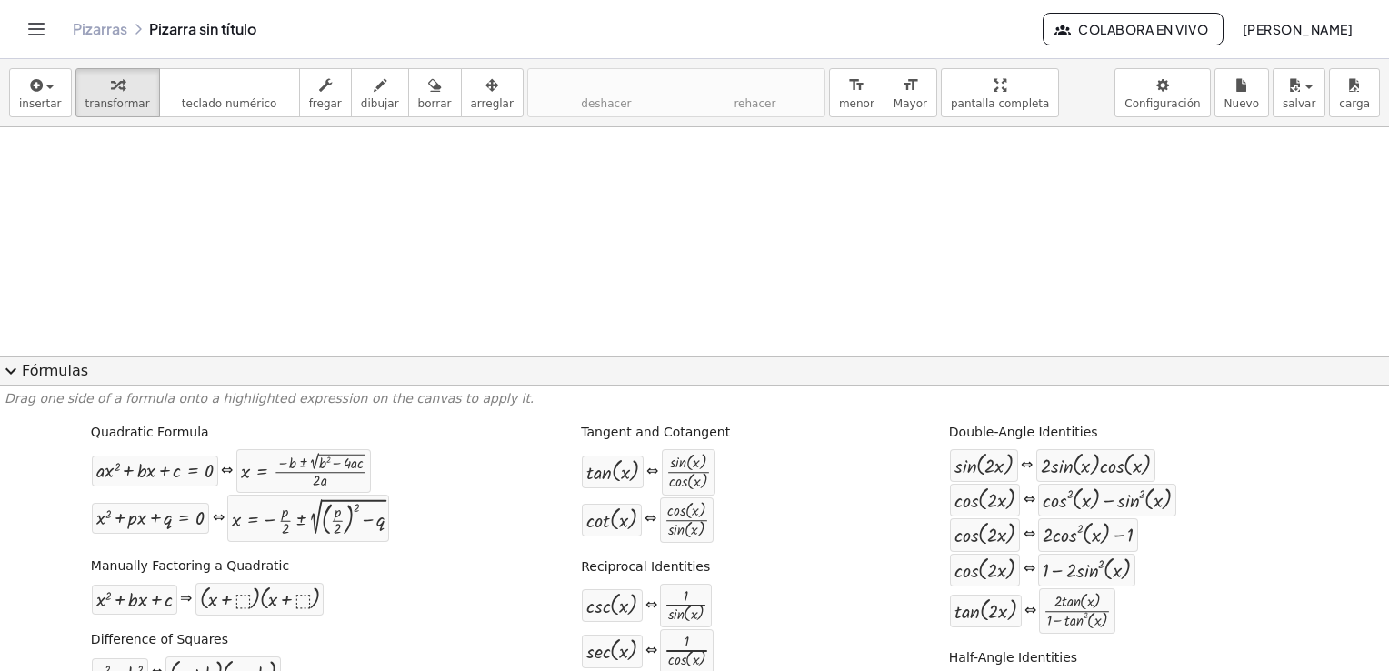
click at [169, 340] on div at bounding box center [694, 384] width 1389 height 515
drag, startPoint x: 169, startPoint y: 340, endPoint x: 7, endPoint y: 367, distance: 164.0
click at [7, 367] on div "insertar select one: Math Expression Function Text Youtube Video Graphing Geome…" at bounding box center [694, 365] width 1389 height 612
click at [7, 367] on span "expand_more" at bounding box center [11, 371] width 22 height 22
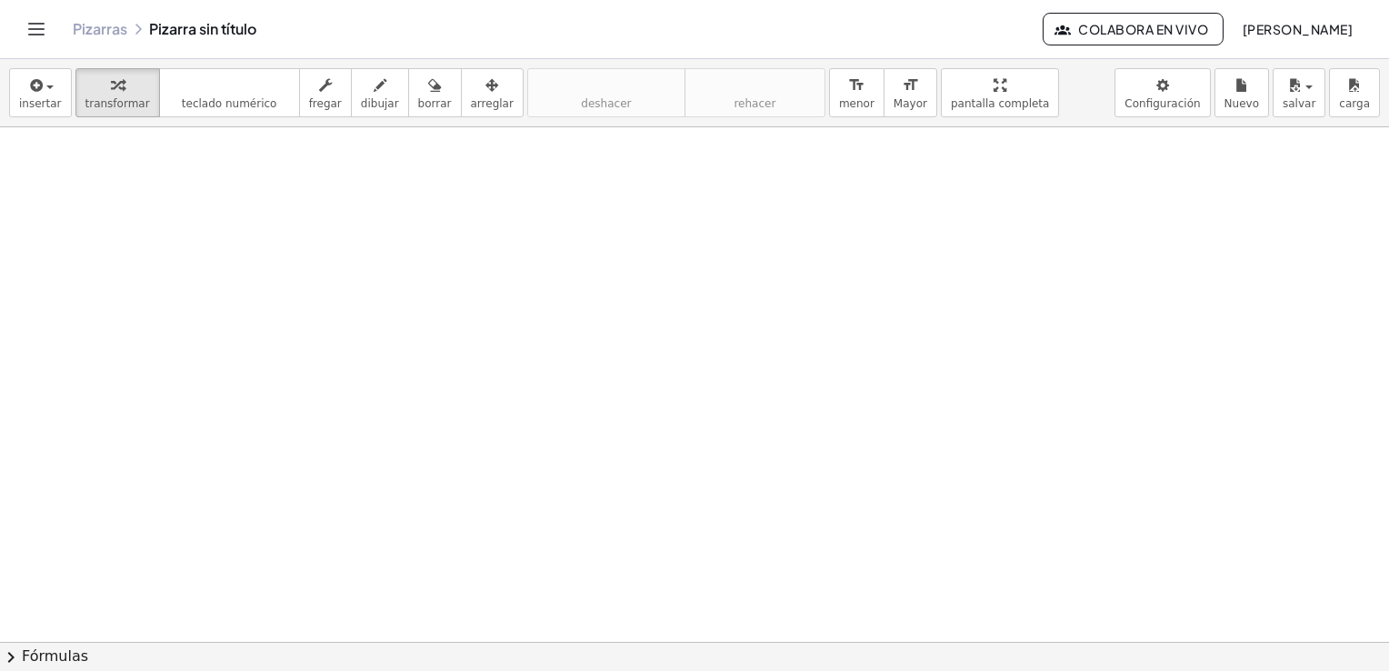
click at [295, 403] on div at bounding box center [694, 641] width 1389 height 1029
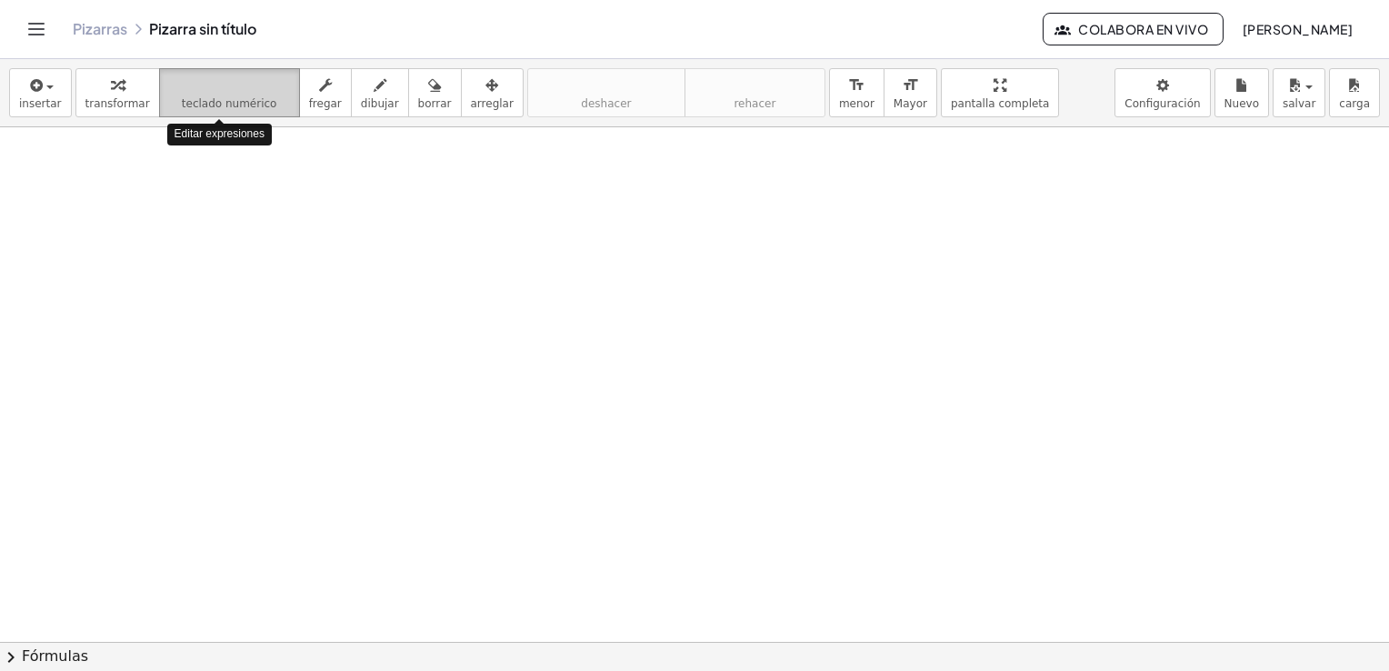
click at [225, 75] on icon "teclado" at bounding box center [229, 86] width 121 height 22
click at [161, 321] on div at bounding box center [694, 641] width 1389 height 1029
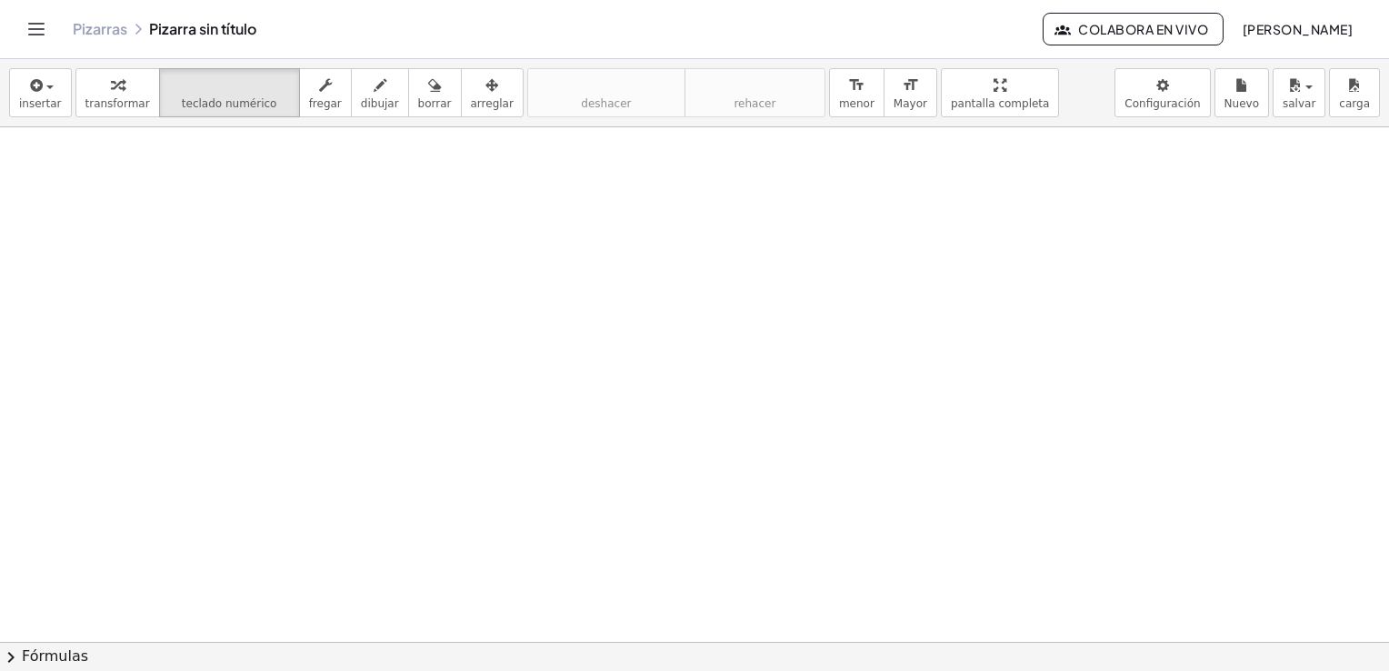
click at [161, 321] on div at bounding box center [694, 641] width 1389 height 1029
click at [0, 642] on button "chevron_right Fórmulas" at bounding box center [694, 656] width 1389 height 29
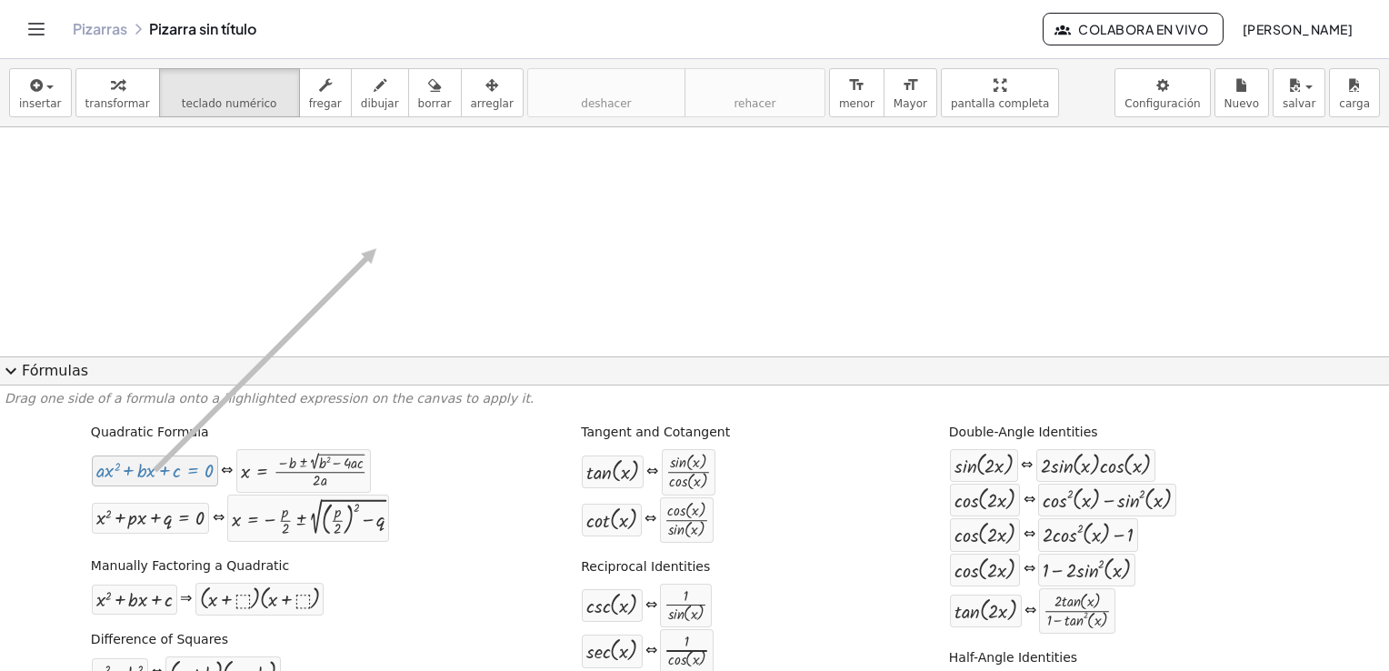
drag, startPoint x: 160, startPoint y: 473, endPoint x: 379, endPoint y: 209, distance: 343.3
drag, startPoint x: 170, startPoint y: 456, endPoint x: 149, endPoint y: 240, distance: 217.3
drag, startPoint x: 130, startPoint y: 461, endPoint x: 340, endPoint y: 467, distance: 210.0
click at [340, 467] on div "+ · a · x 2 + · b · x + c = 0 ⇔ x = · ( − b ± 2 √ ( + b 2 − · 4 · a · c ) ) · 2…" at bounding box center [231, 470] width 281 height 45
click at [129, 525] on div at bounding box center [150, 517] width 108 height 21
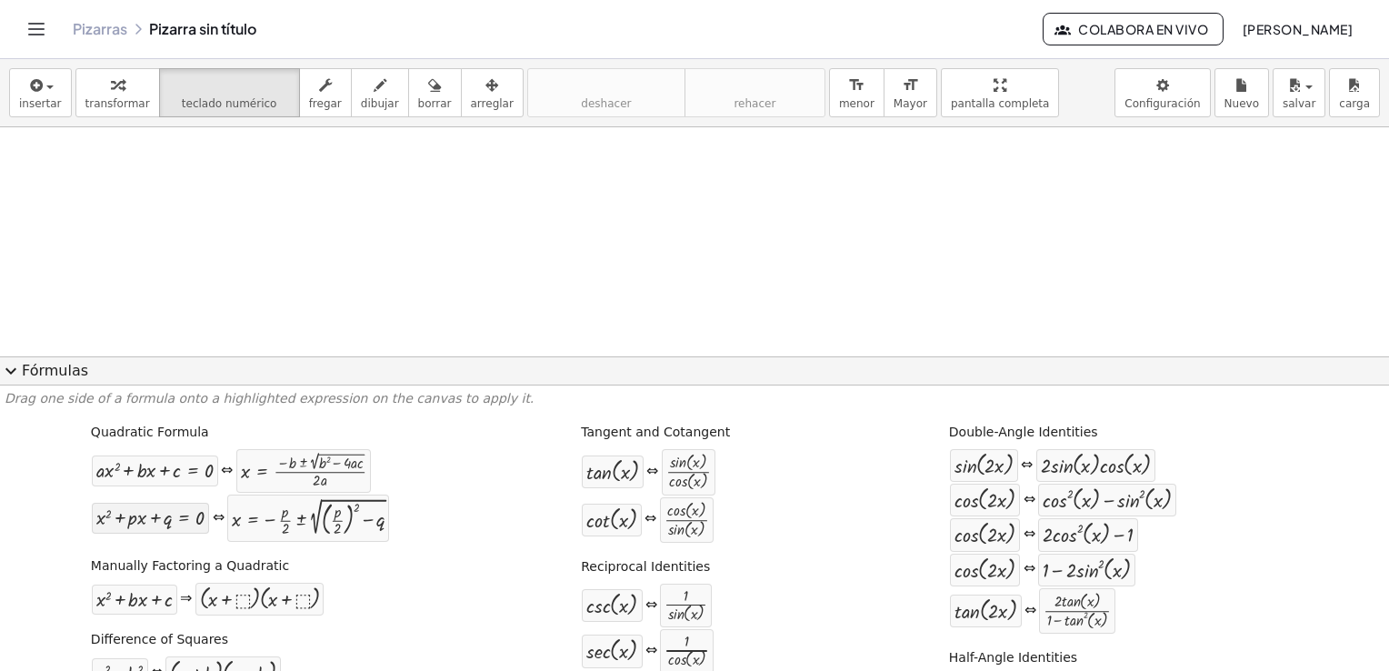
click at [129, 525] on div at bounding box center [150, 517] width 108 height 21
drag, startPoint x: 129, startPoint y: 525, endPoint x: 401, endPoint y: 238, distance: 395.3
click at [36, 31] on icon "Alternar navegación" at bounding box center [36, 29] width 22 height 22
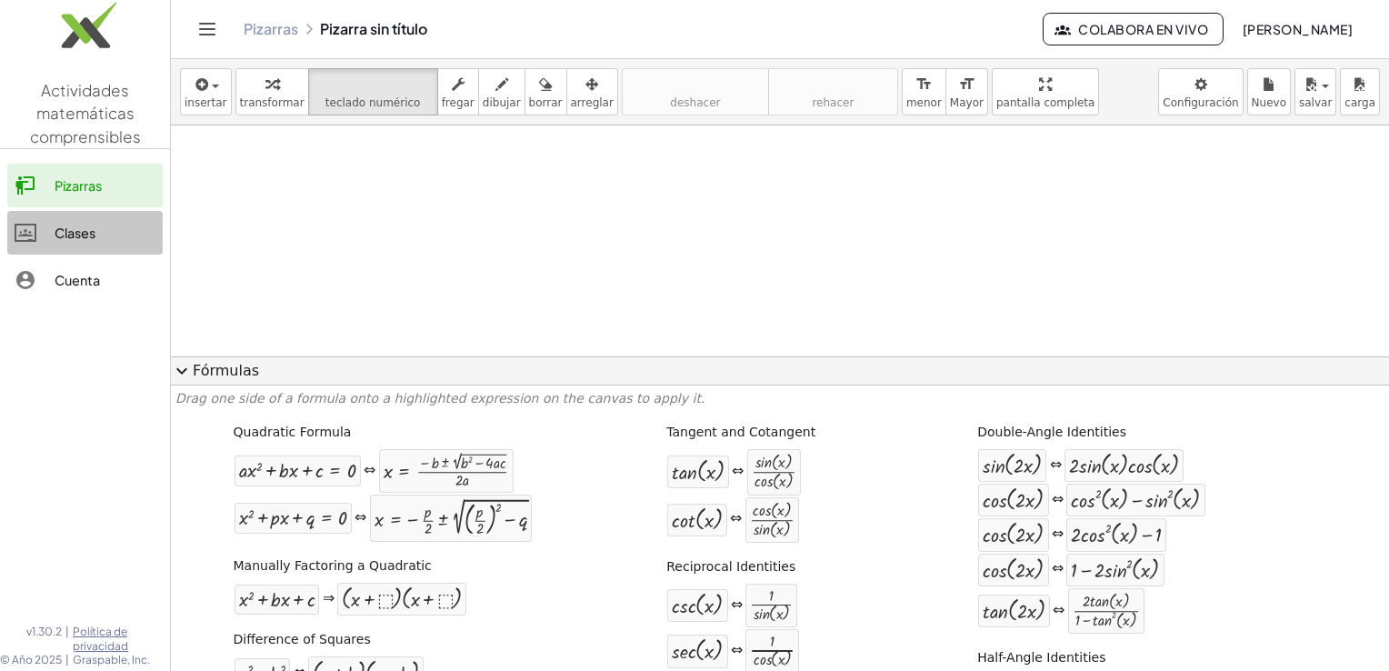
click at [51, 242] on div at bounding box center [35, 233] width 40 height 22
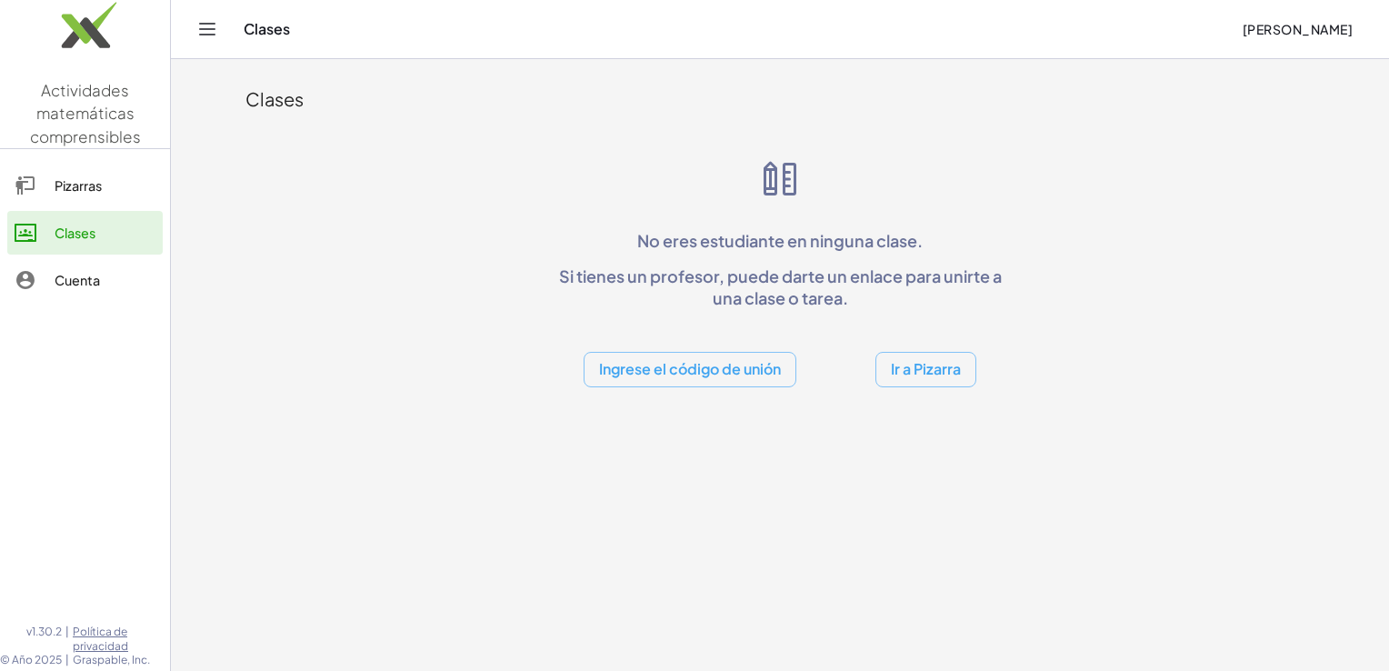
click at [195, 41] on div "Clases Larisa Catzoli" at bounding box center [780, 29] width 1174 height 58
click at [200, 41] on button "Alternar navegación" at bounding box center [207, 29] width 29 height 29
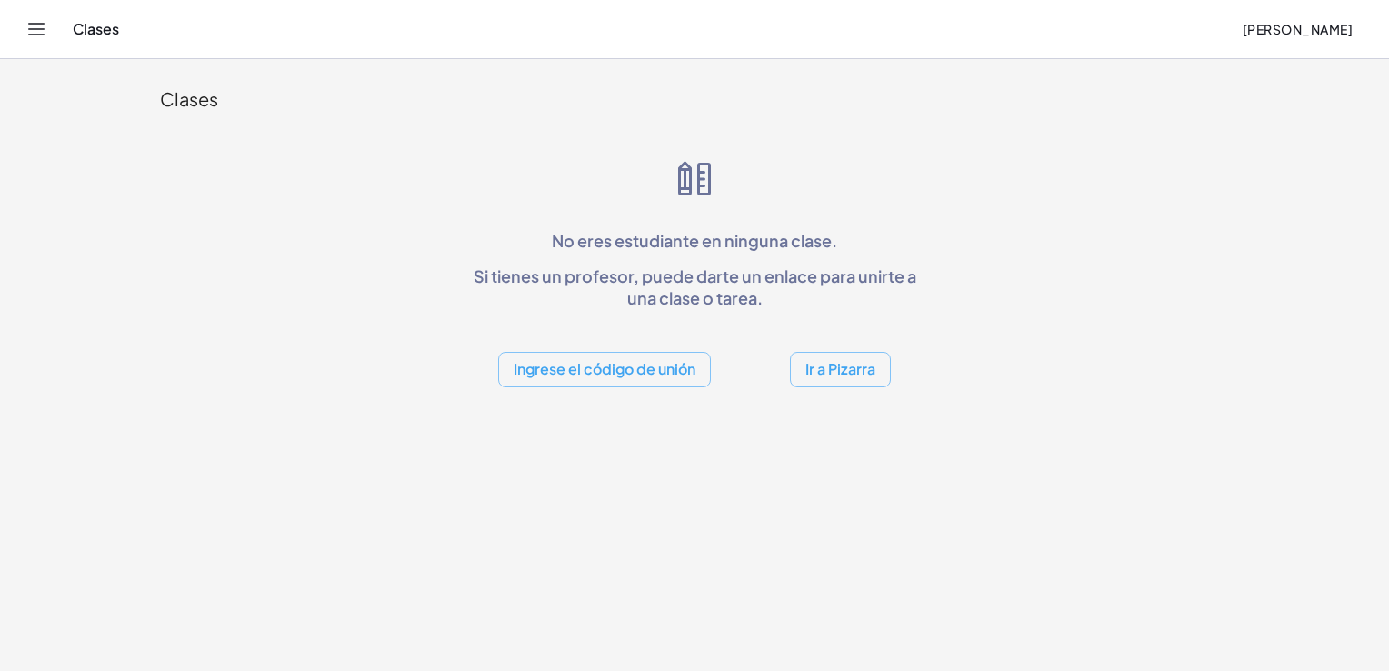
click at [51, 28] on div "Clases Larisa Catzoli" at bounding box center [694, 29] width 1345 height 58
click at [35, 16] on button "Alternar navegación" at bounding box center [36, 29] width 29 height 29
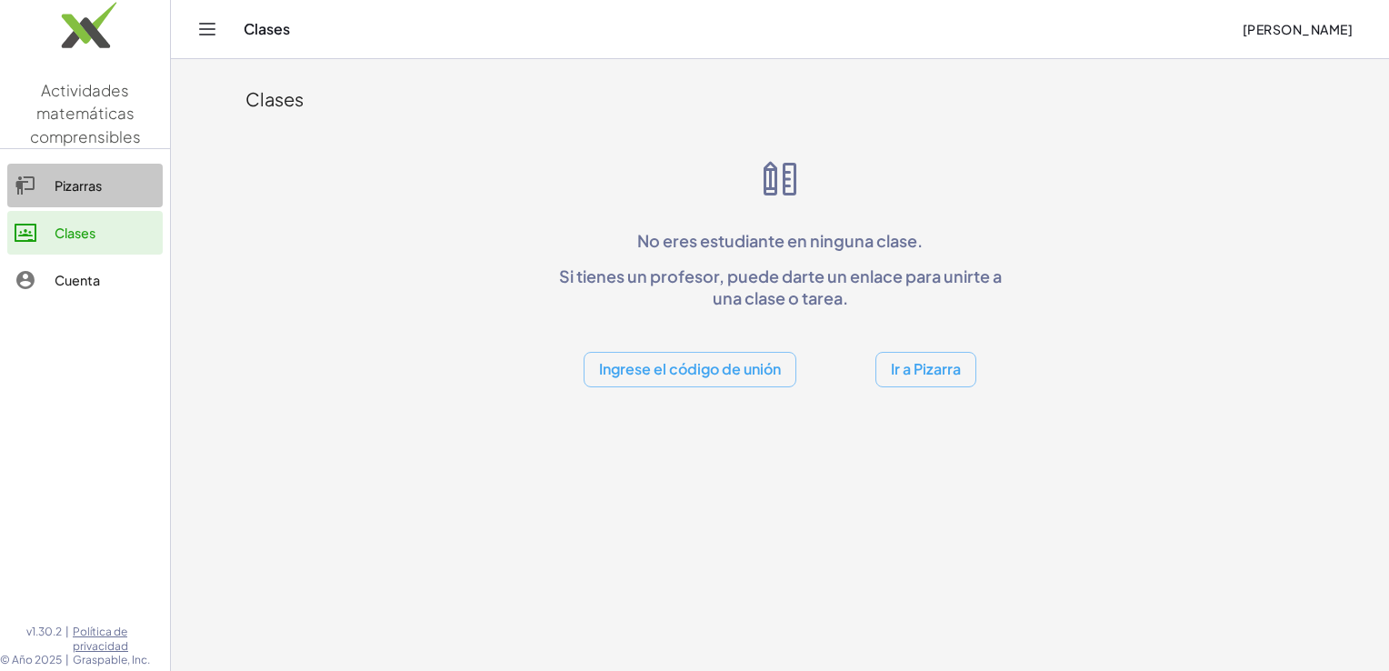
click at [65, 165] on link "Pizarras" at bounding box center [84, 186] width 155 height 44
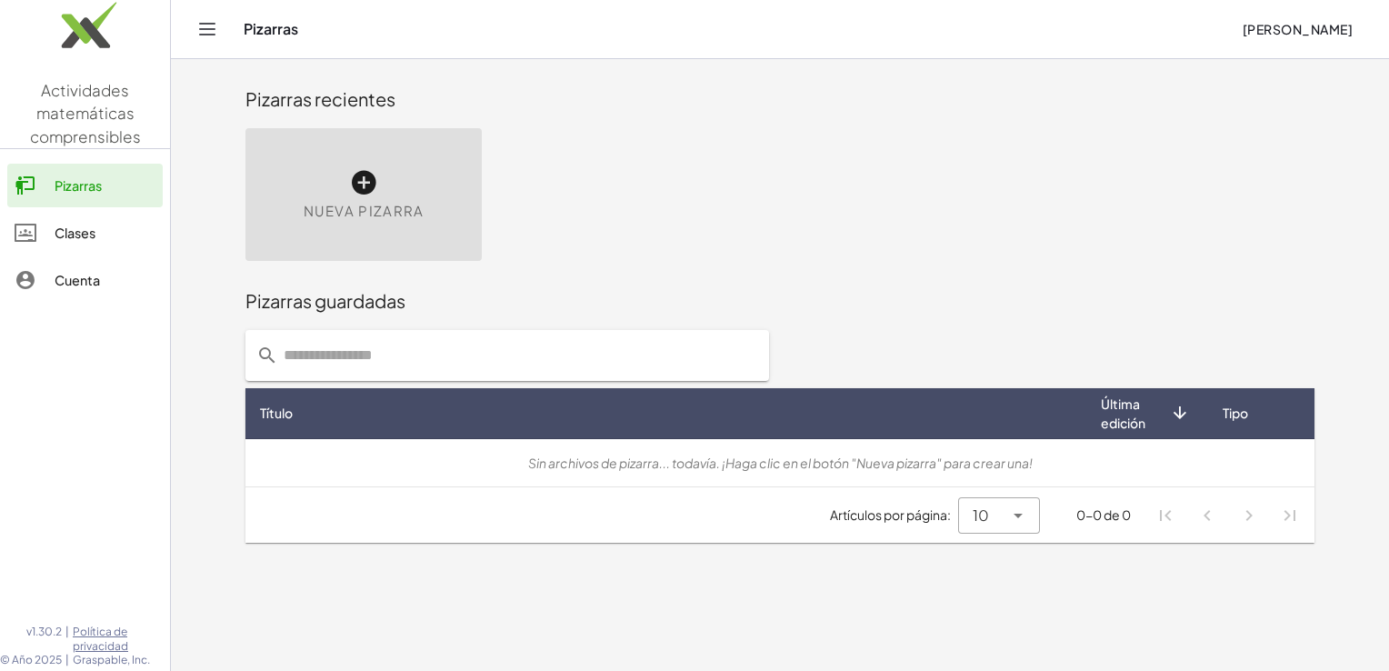
click at [573, 340] on input "text" at bounding box center [518, 355] width 480 height 51
click at [384, 196] on div "Nueva pizarra" at bounding box center [363, 194] width 236 height 133
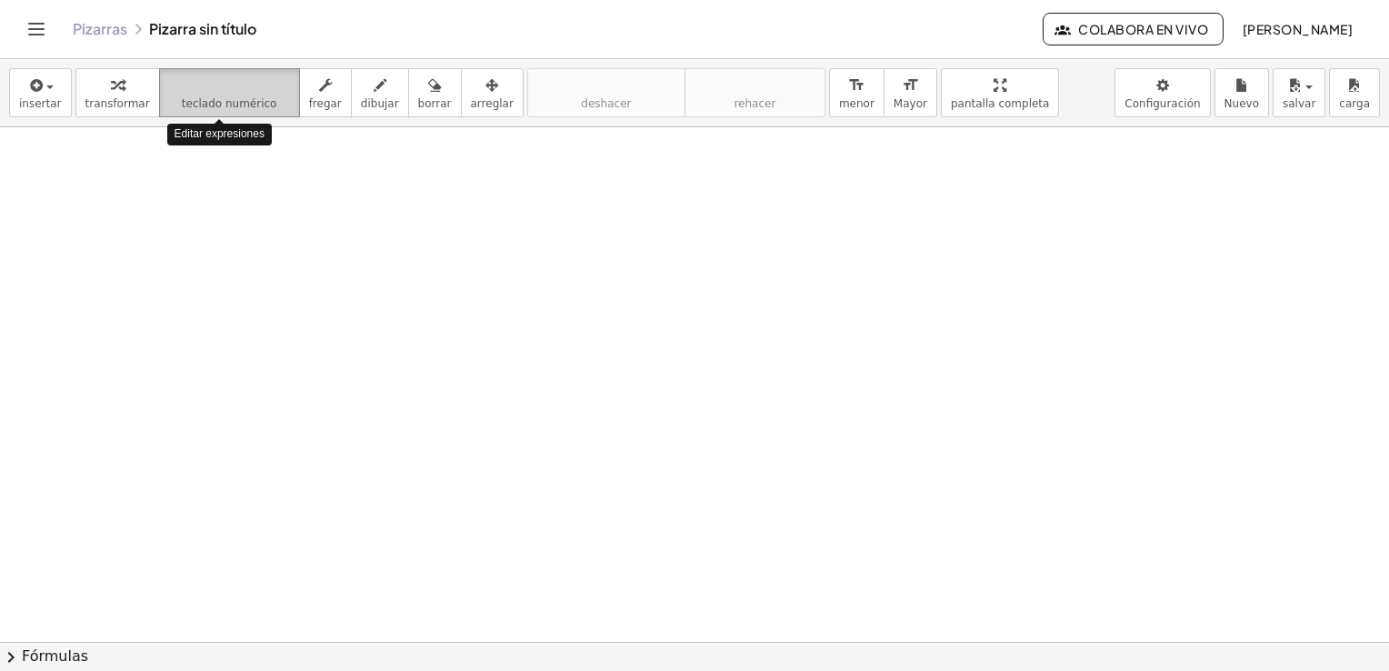
click at [193, 104] on span "teclado numérico" at bounding box center [229, 103] width 95 height 13
click at [283, 267] on div at bounding box center [694, 642] width 1389 height 1030
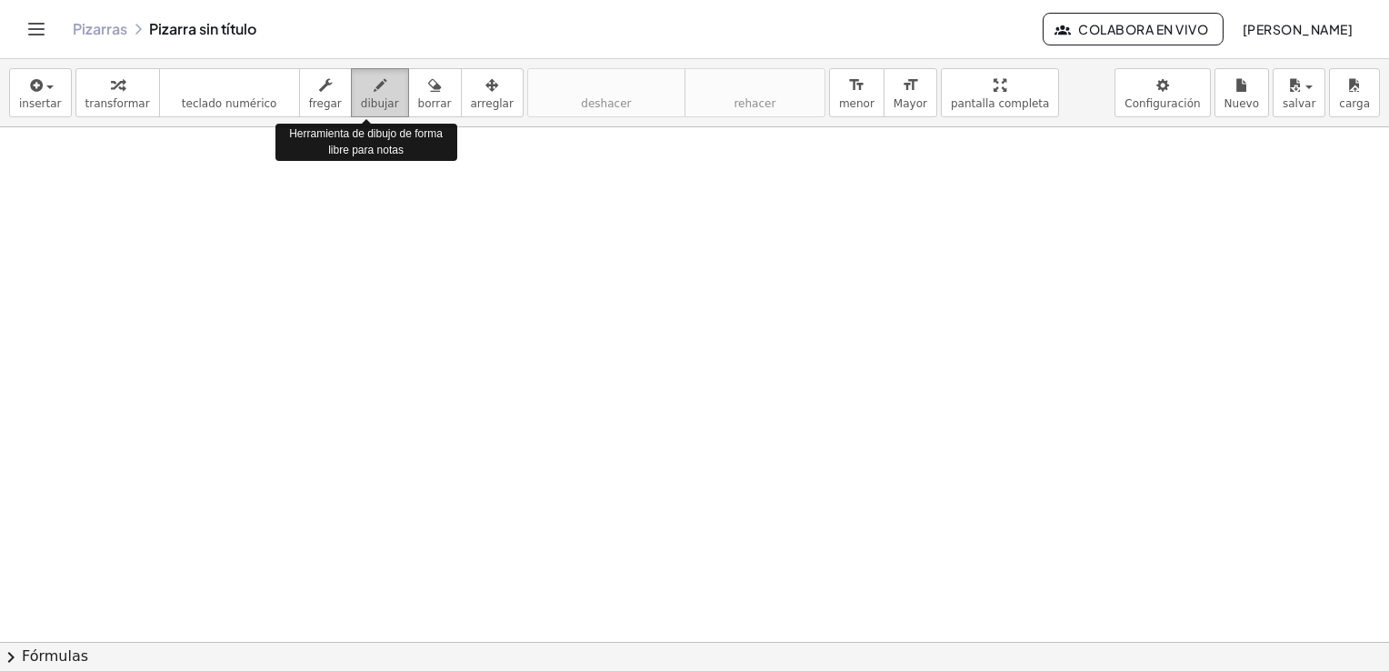
click at [351, 93] on button "dibujar" at bounding box center [380, 92] width 58 height 49
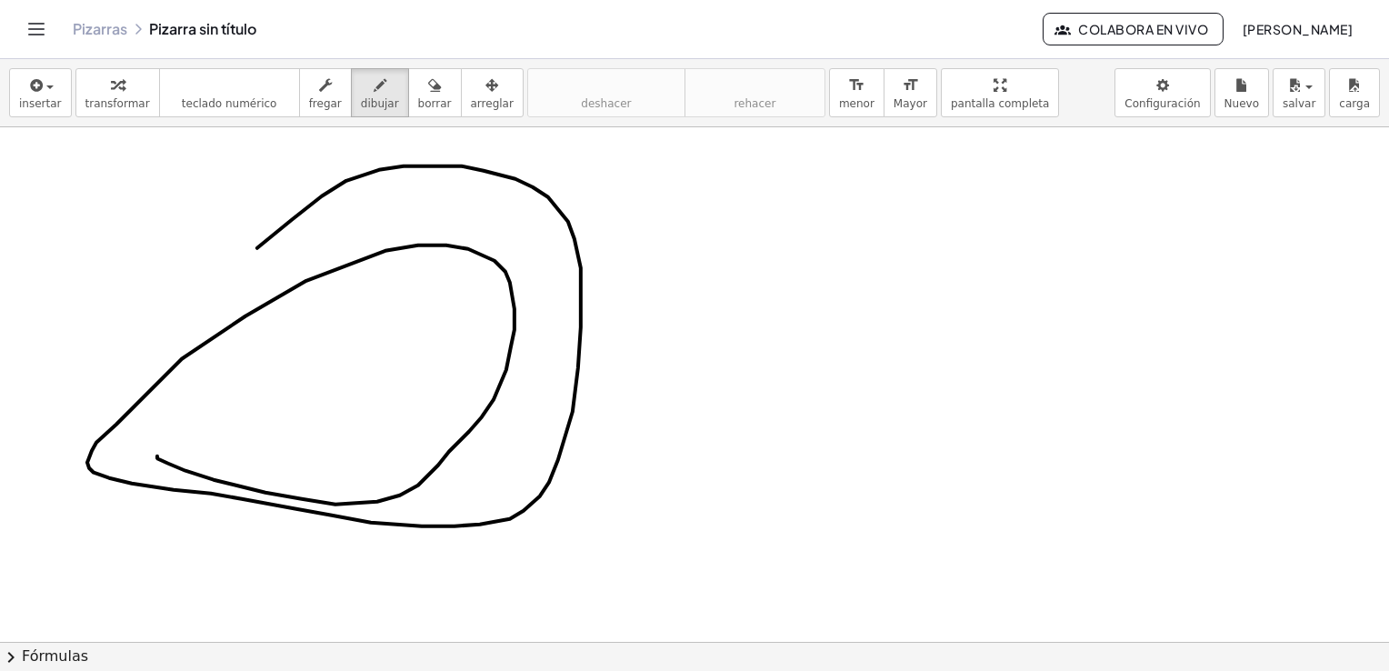
drag, startPoint x: 257, startPoint y: 247, endPoint x: 157, endPoint y: 453, distance: 229.2
click at [157, 453] on div at bounding box center [694, 642] width 1389 height 1030
click at [422, 79] on div "button" at bounding box center [435, 85] width 34 height 22
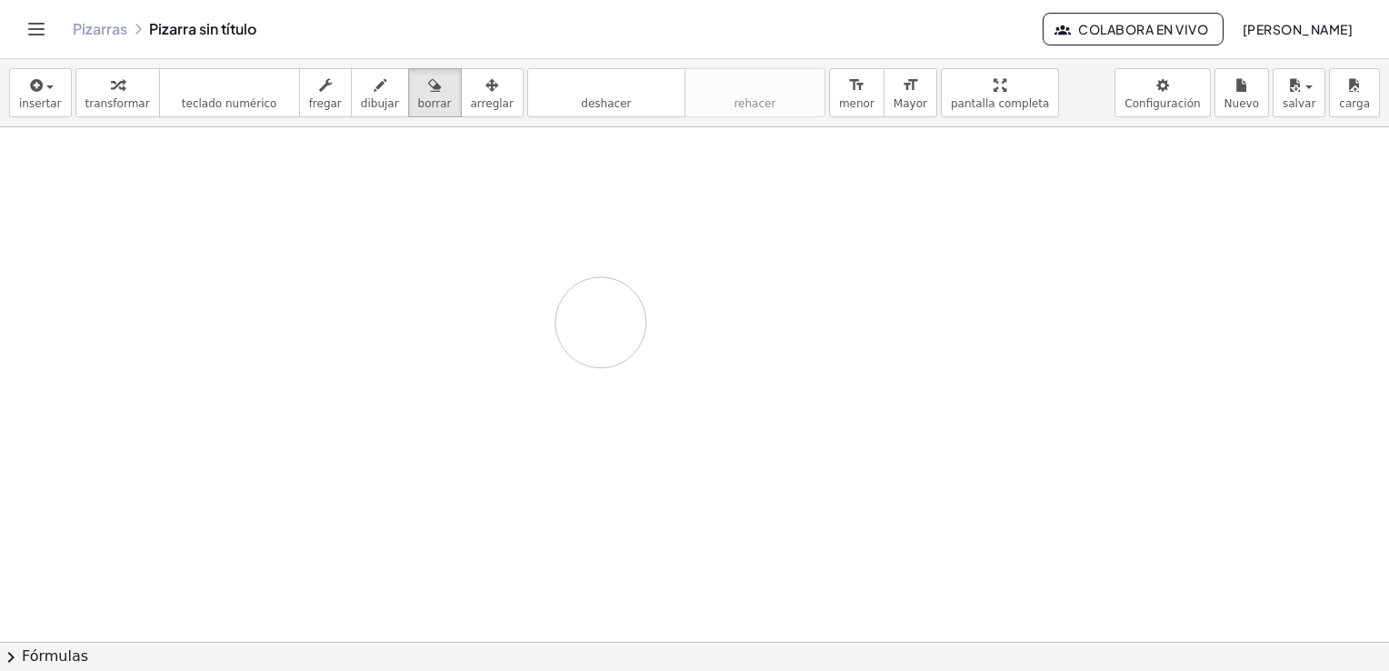
drag, startPoint x: 218, startPoint y: 307, endPoint x: 582, endPoint y: 333, distance: 364.4
click at [582, 333] on div at bounding box center [694, 642] width 1389 height 1030
click at [418, 86] on div "button" at bounding box center [435, 85] width 34 height 22
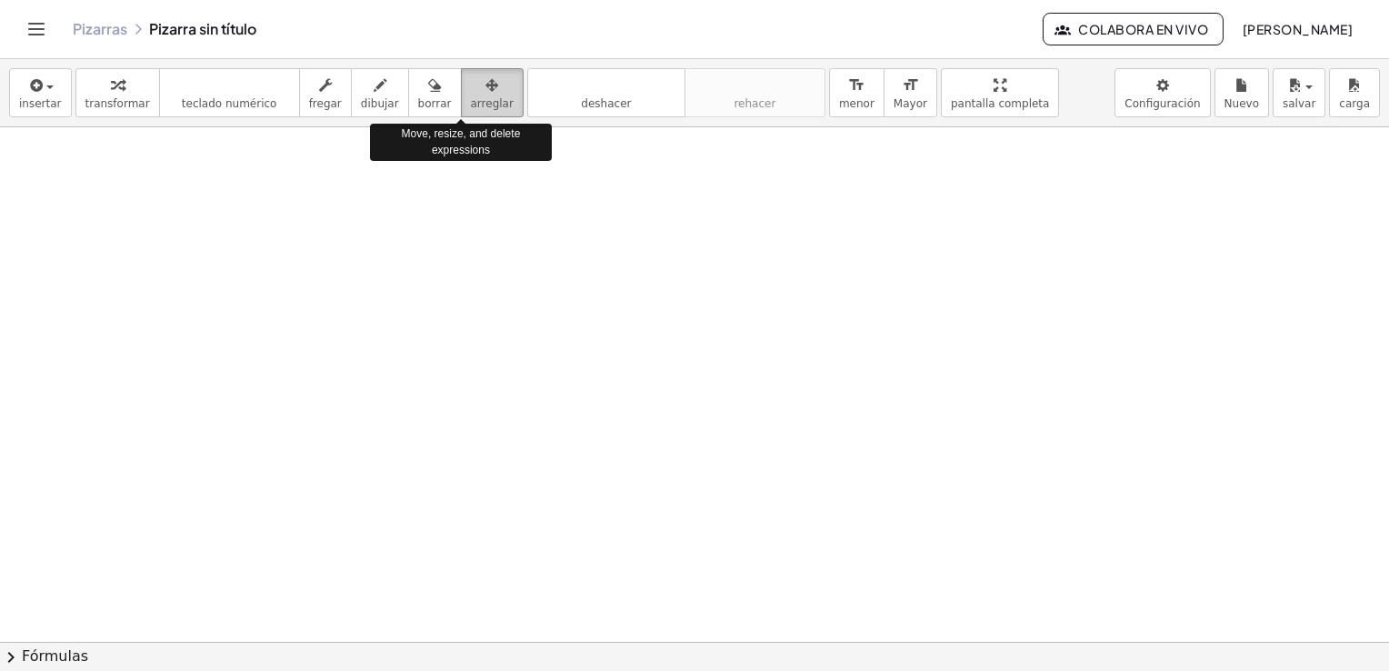
click at [471, 86] on div "button" at bounding box center [492, 85] width 43 height 22
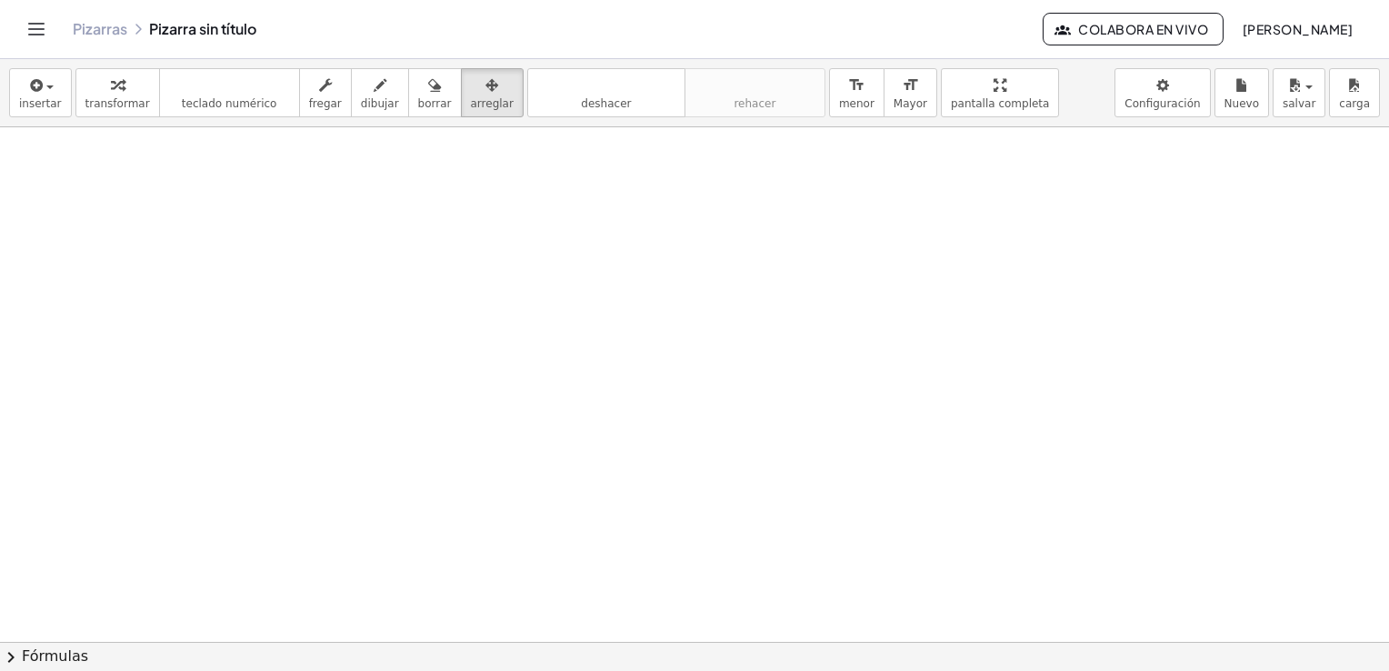
drag, startPoint x: 423, startPoint y: 282, endPoint x: 748, endPoint y: 402, distance: 345.9
click at [689, 402] on div at bounding box center [694, 642] width 1389 height 1030
drag, startPoint x: 748, startPoint y: 402, endPoint x: 190, endPoint y: 147, distance: 613.2
click at [190, 147] on div at bounding box center [694, 642] width 1389 height 1030
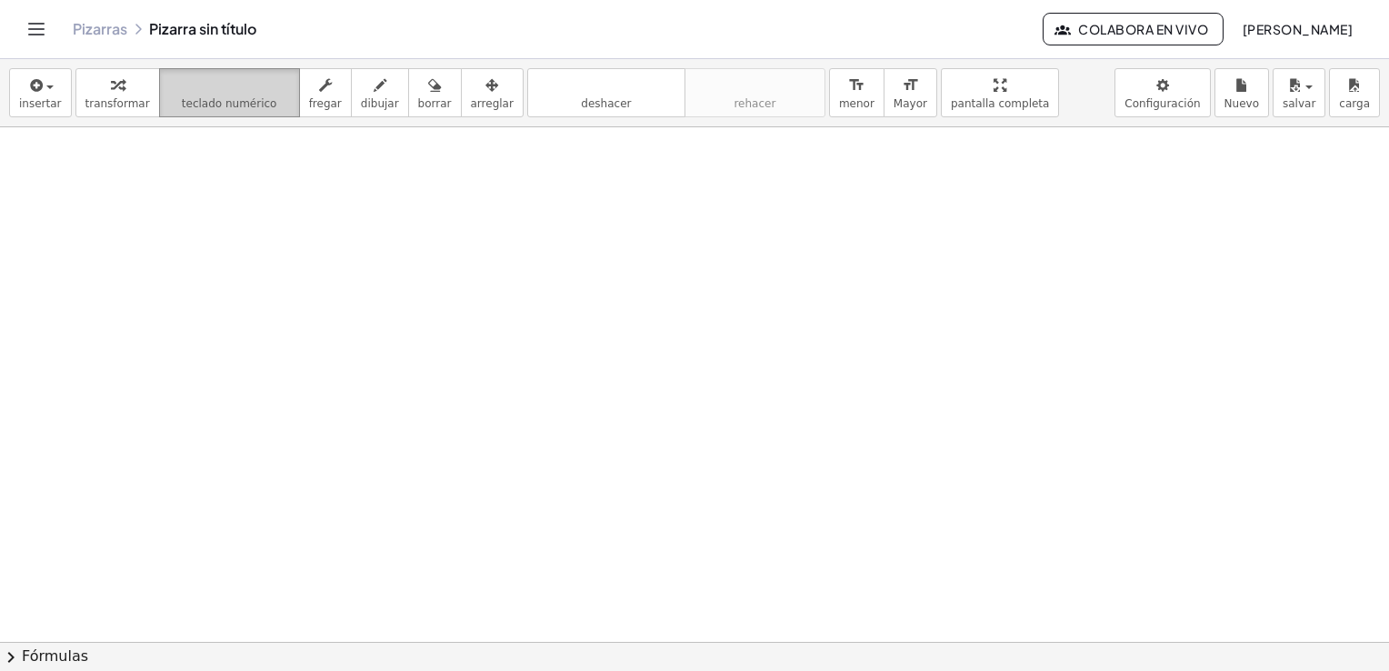
click at [195, 105] on span "teclado numérico" at bounding box center [229, 103] width 95 height 13
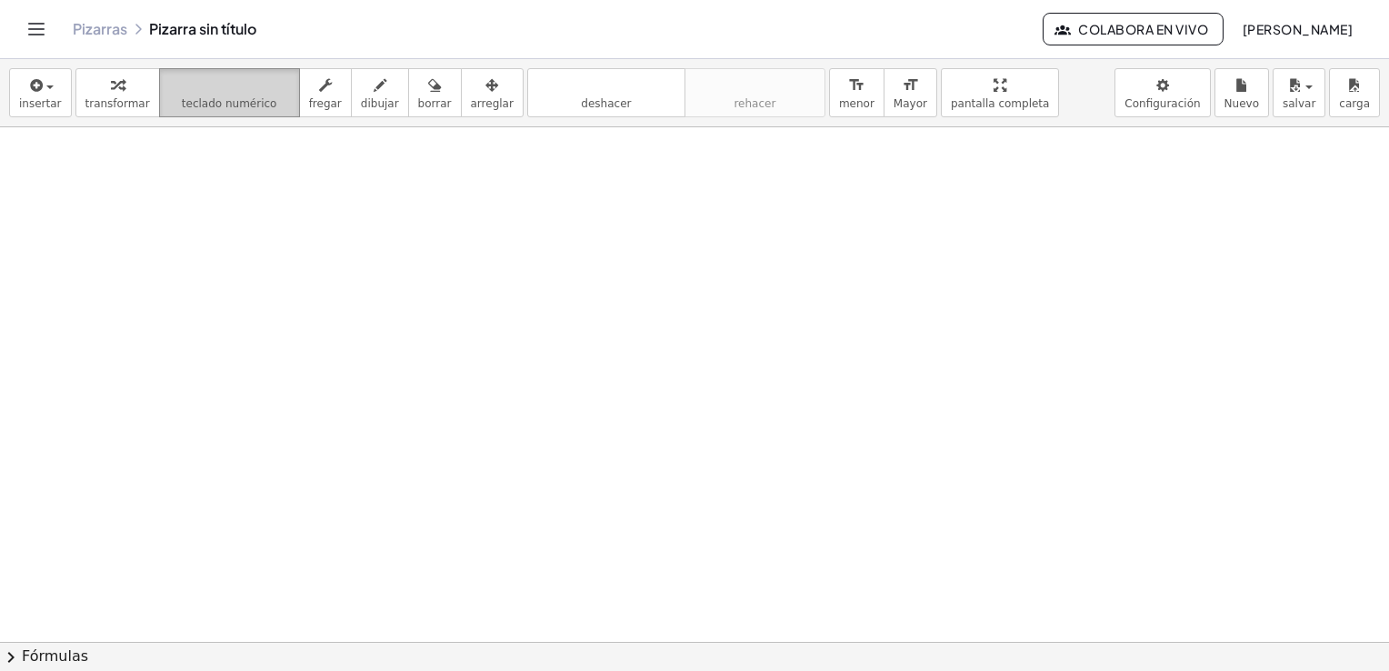
click at [186, 97] on span "teclado numérico" at bounding box center [229, 103] width 95 height 13
click at [36, 19] on icon "Alternar navegación" at bounding box center [36, 29] width 22 height 22
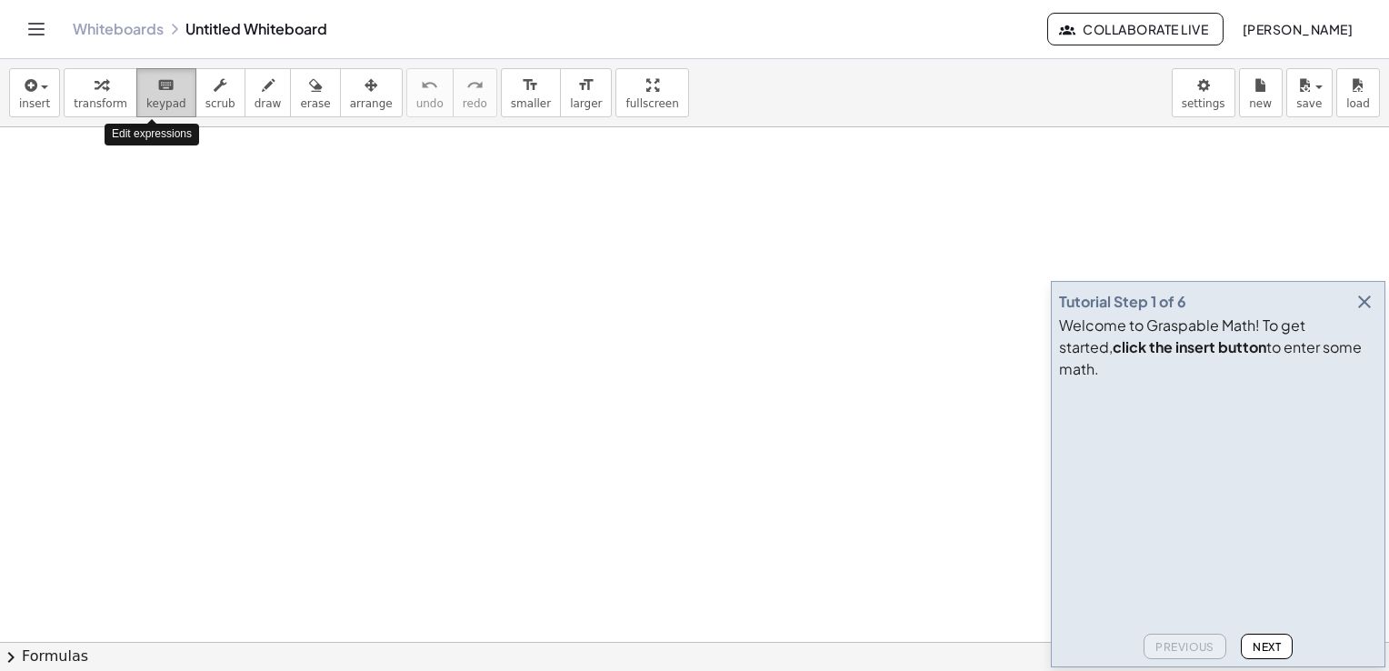
click at [157, 81] on icon "keyboard" at bounding box center [165, 86] width 17 height 22
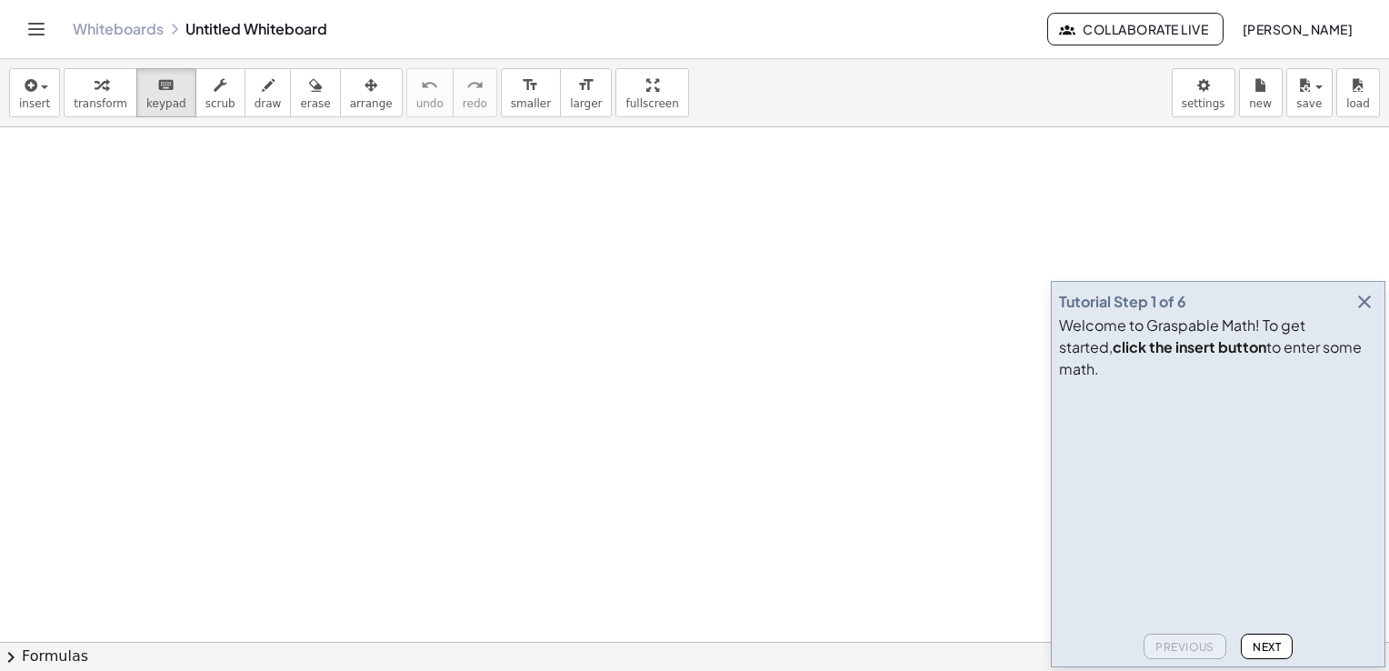
click at [1359, 313] on icon "button" at bounding box center [1364, 302] width 22 height 22
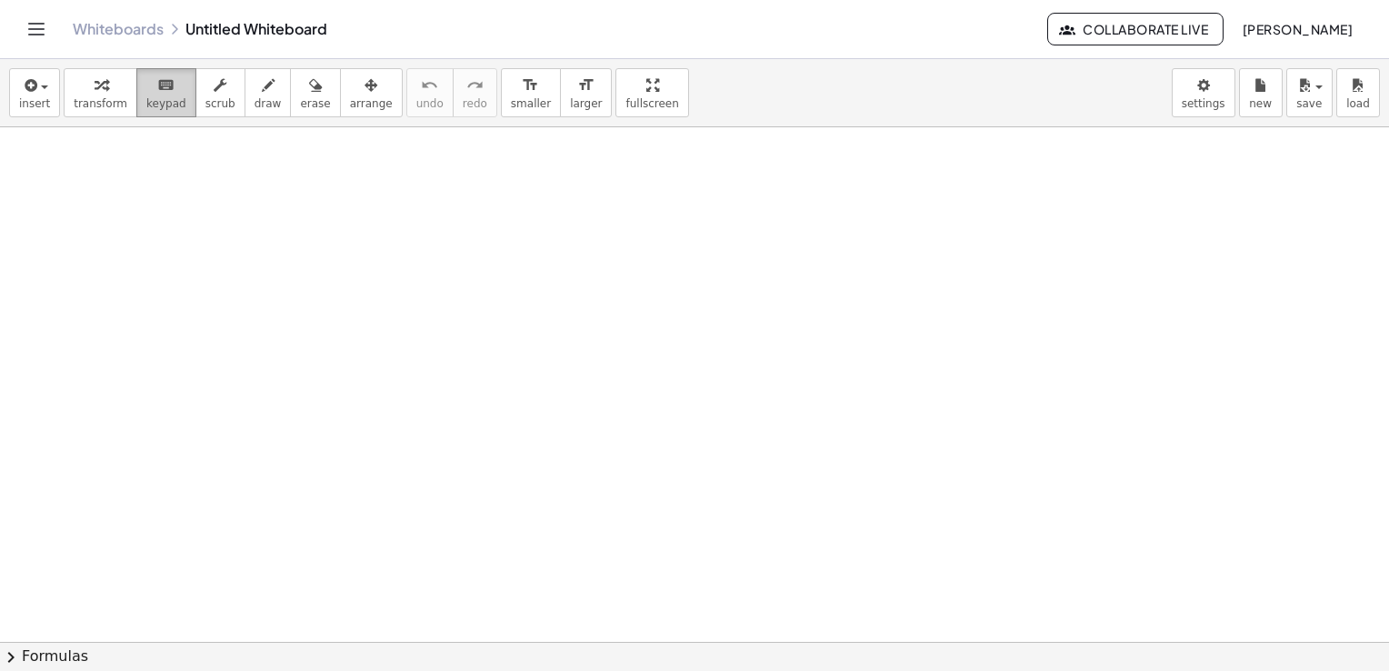
click at [157, 93] on icon "keyboard" at bounding box center [165, 86] width 17 height 22
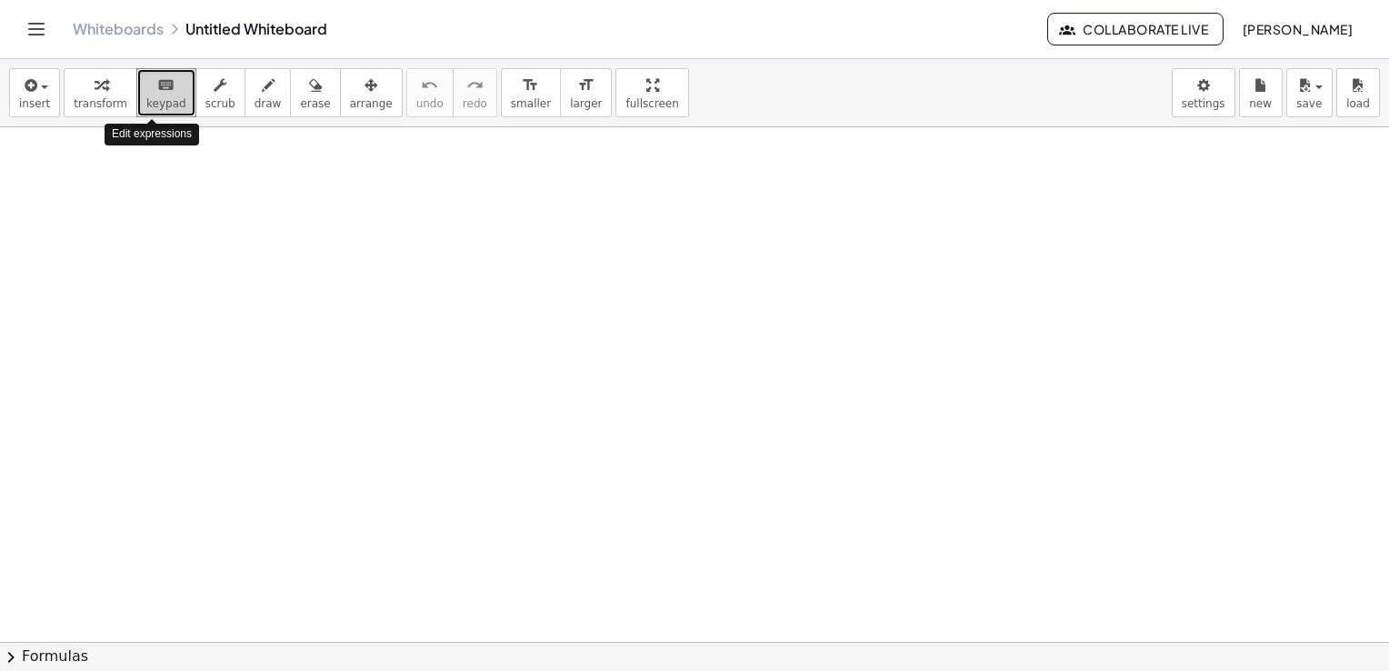
click at [157, 93] on icon "keyboard" at bounding box center [165, 86] width 17 height 22
drag, startPoint x: 534, startPoint y: 472, endPoint x: 534, endPoint y: 625, distance: 153.6
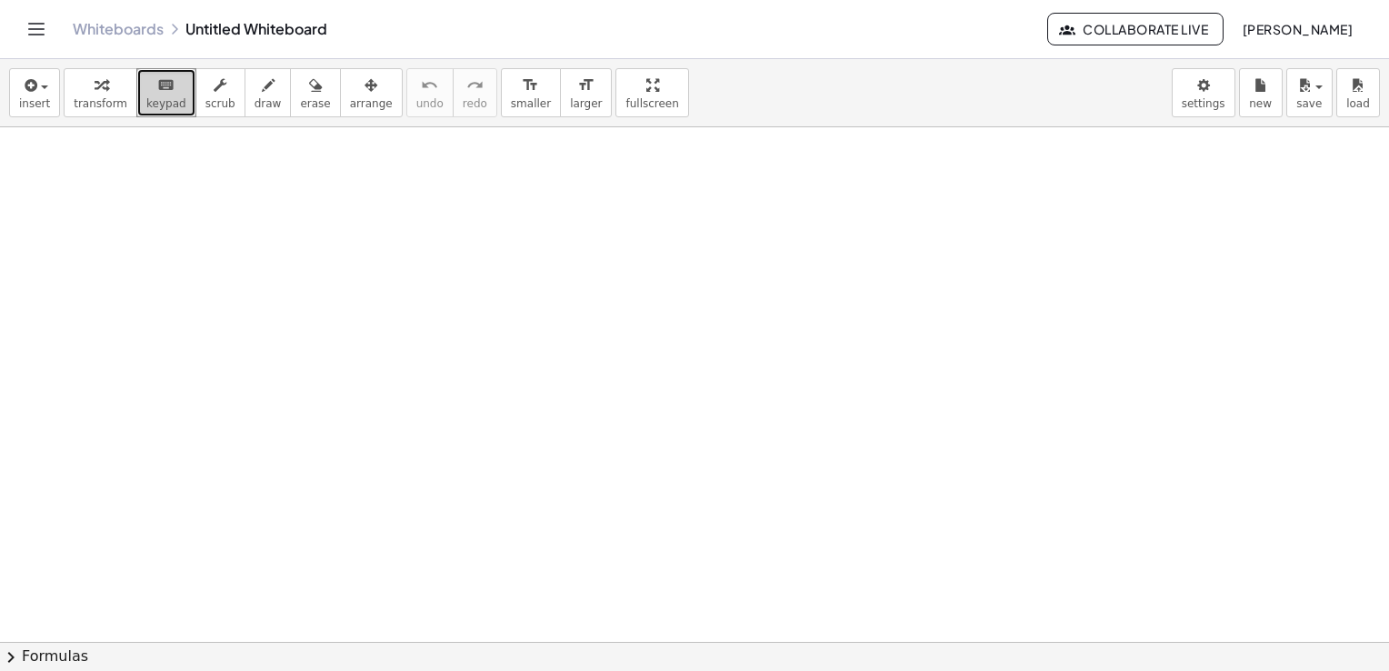
click at [157, 85] on icon "keyboard" at bounding box center [165, 86] width 17 height 22
